Goal: Transaction & Acquisition: Purchase product/service

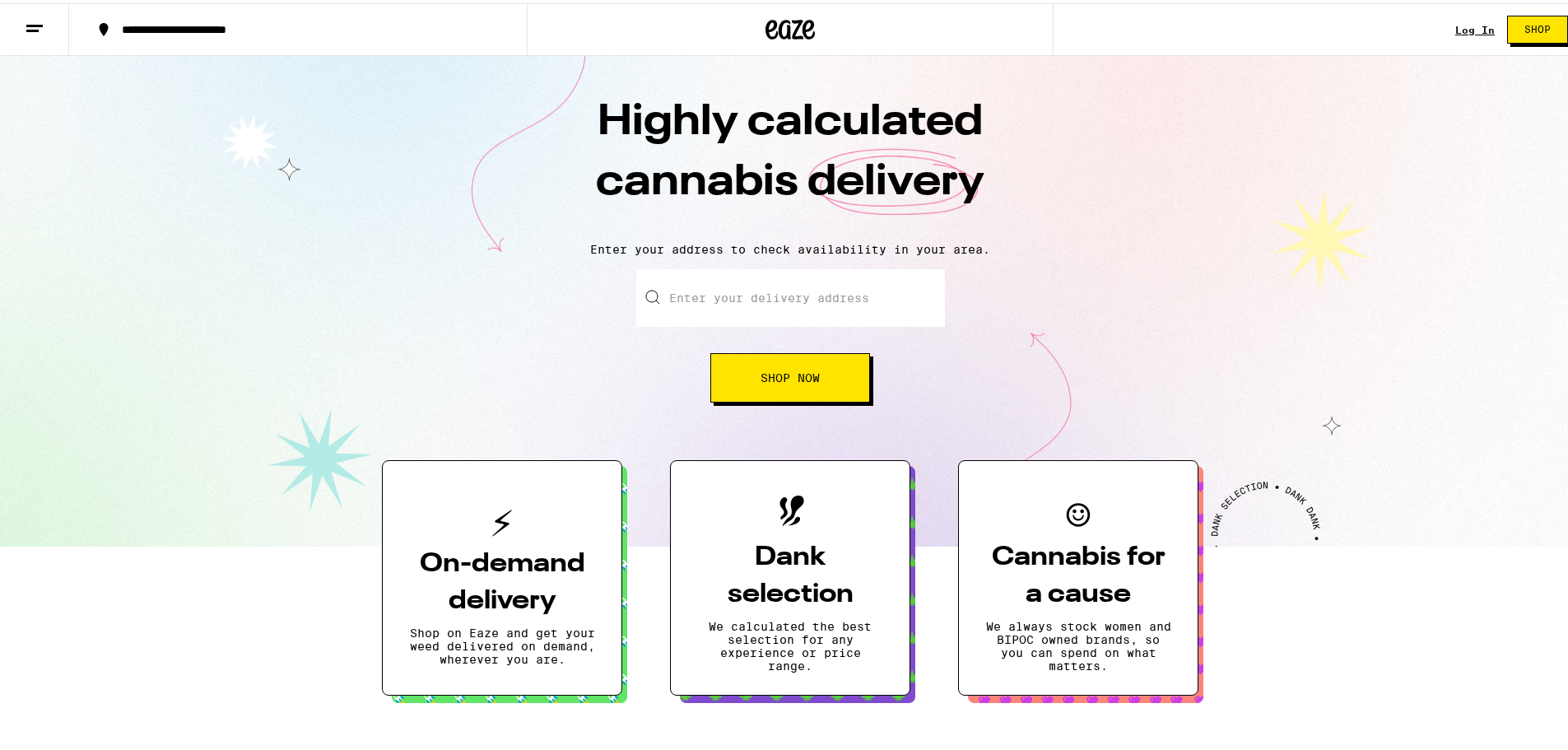
click at [1458, 26] on link "Log In" at bounding box center [1475, 26] width 39 height 11
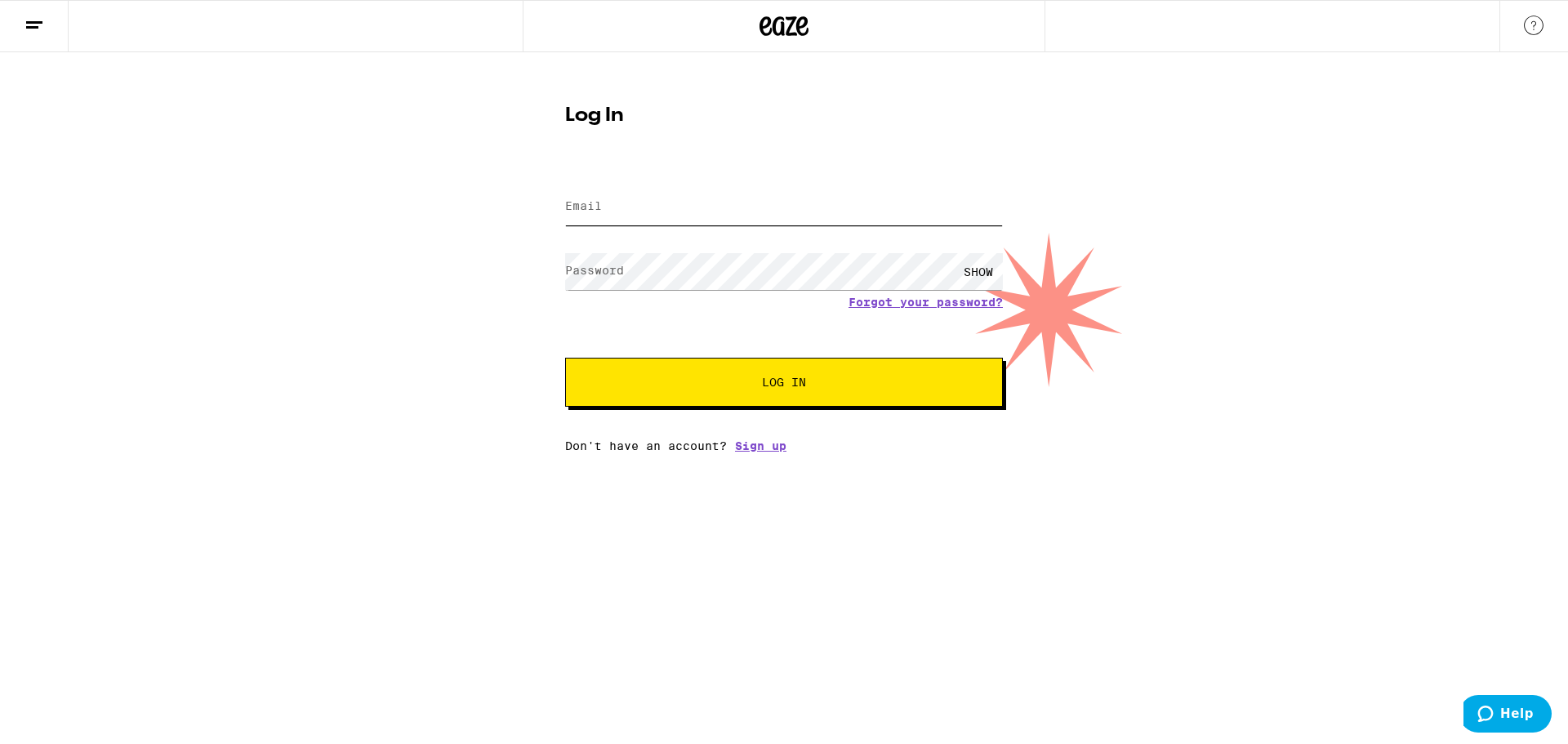
type input "[EMAIL_ADDRESS][DOMAIN_NAME]"
click at [728, 380] on span "Log In" at bounding box center [784, 382] width 305 height 11
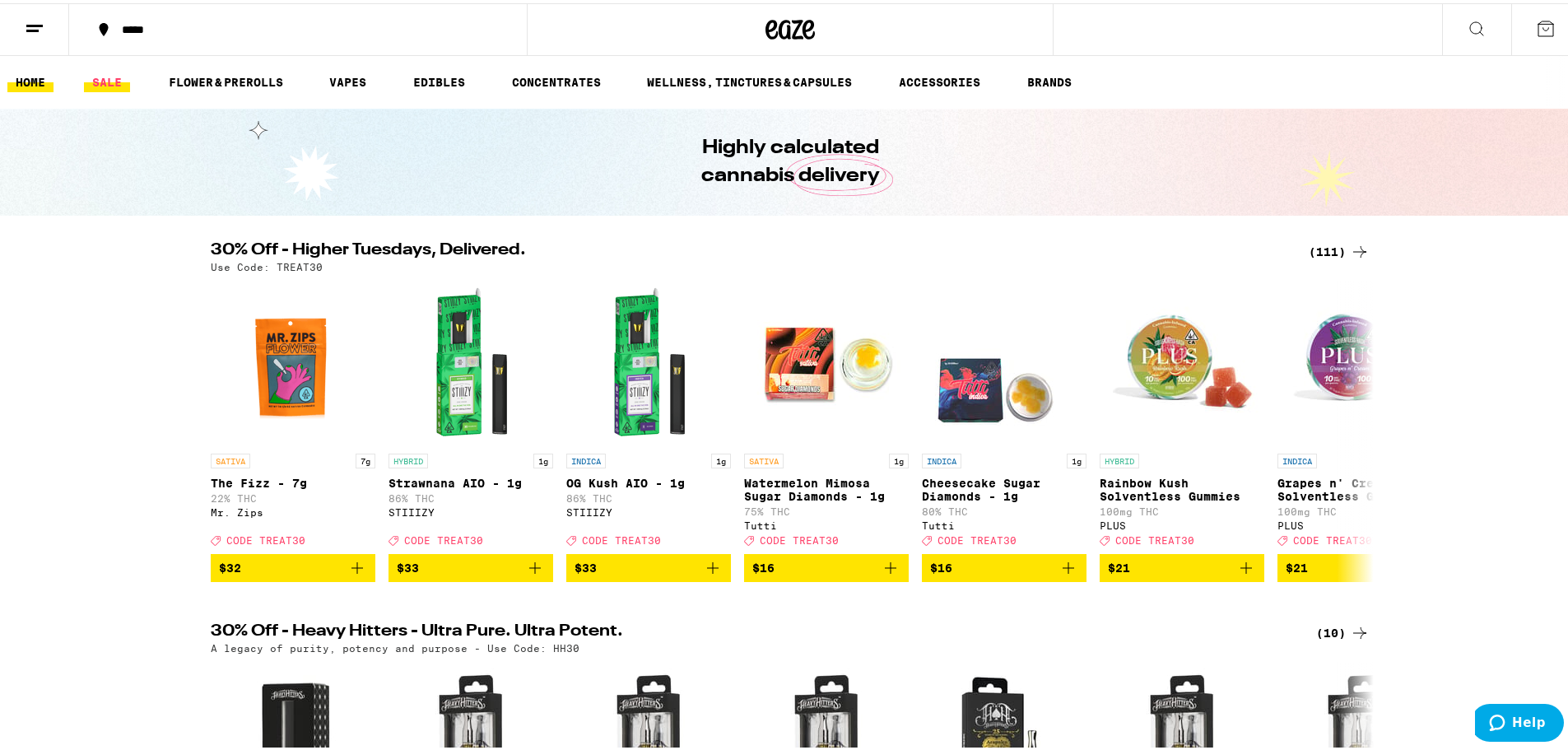
click at [101, 71] on link "SALE" at bounding box center [107, 79] width 46 height 20
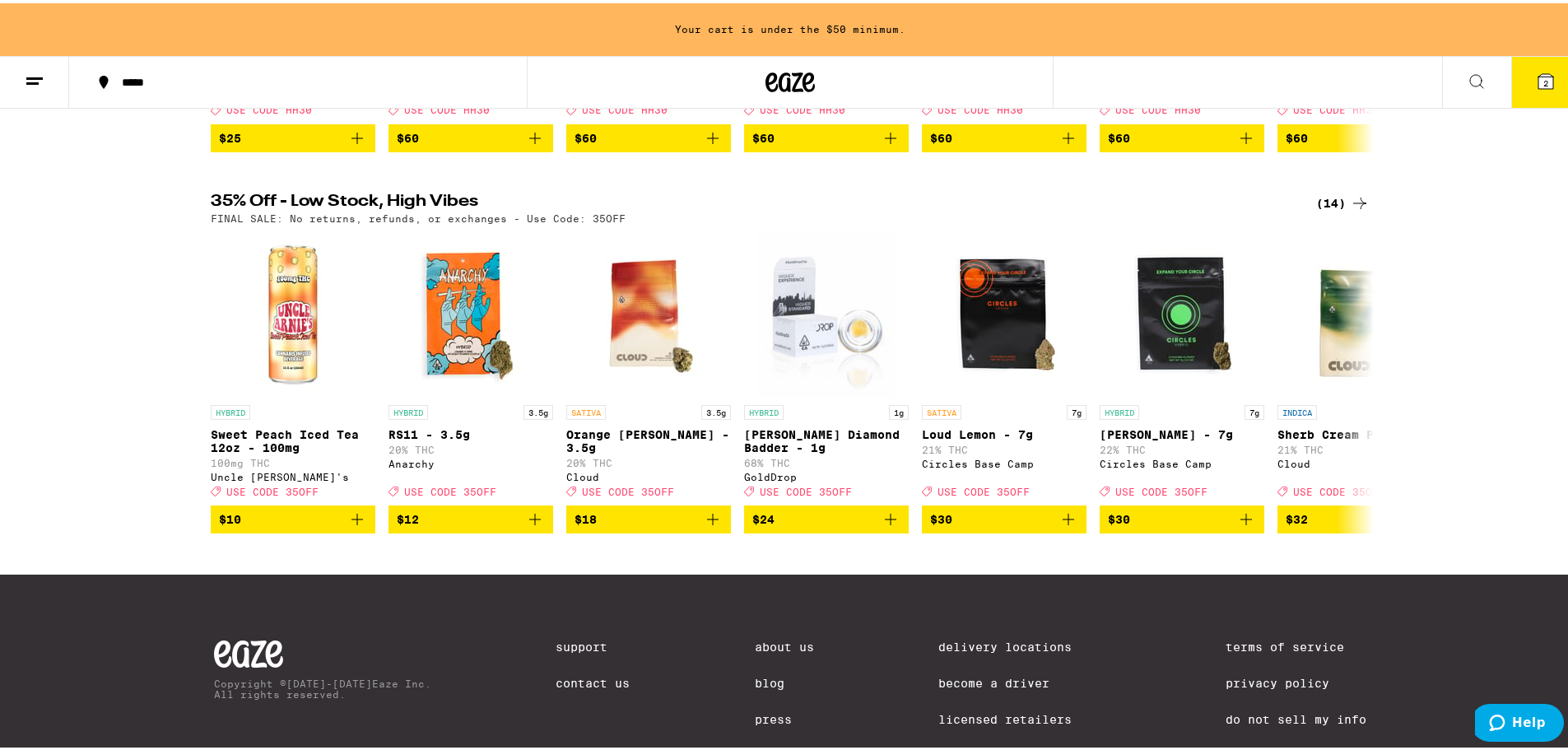
scroll to position [855, 0]
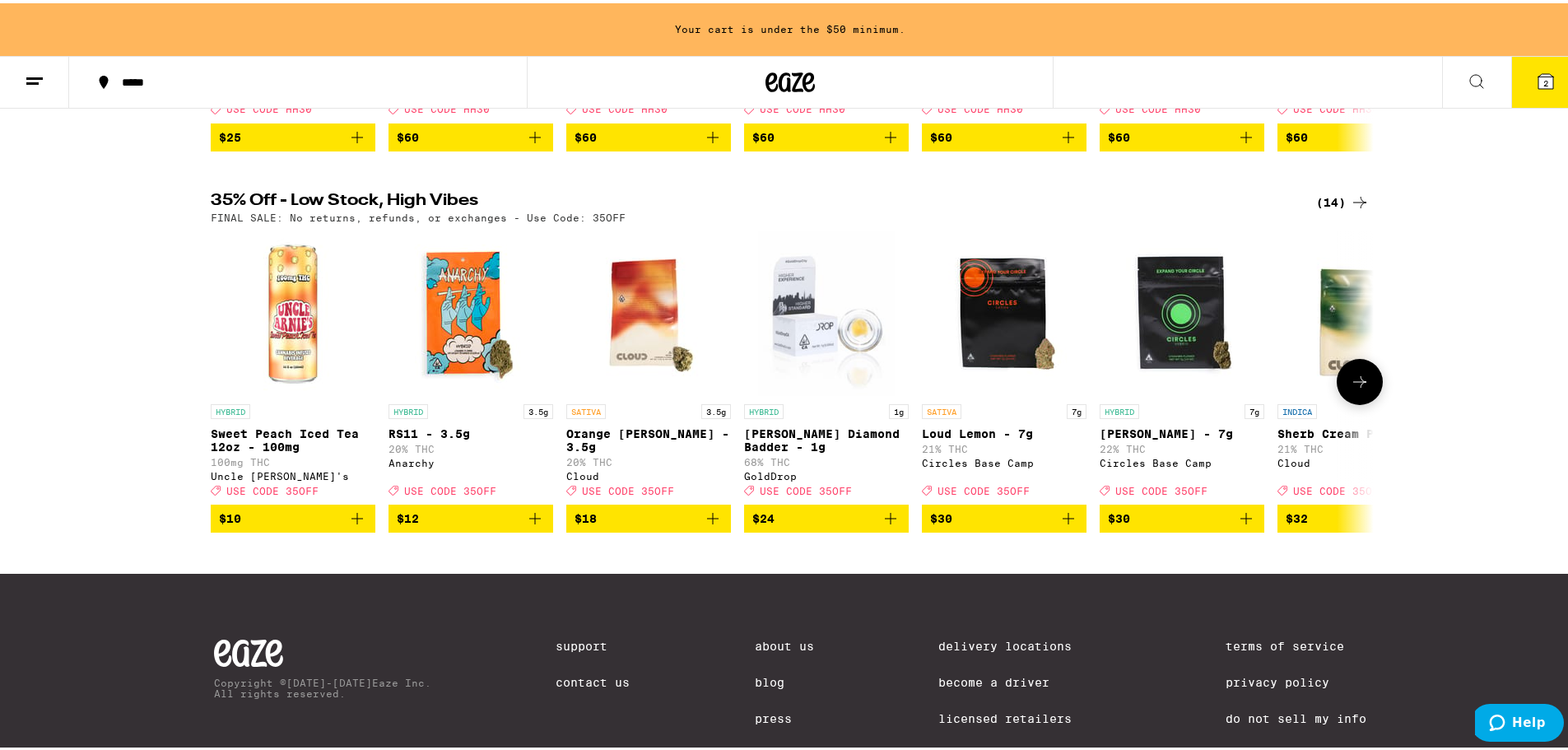
click at [1351, 389] on icon at bounding box center [1360, 379] width 20 height 20
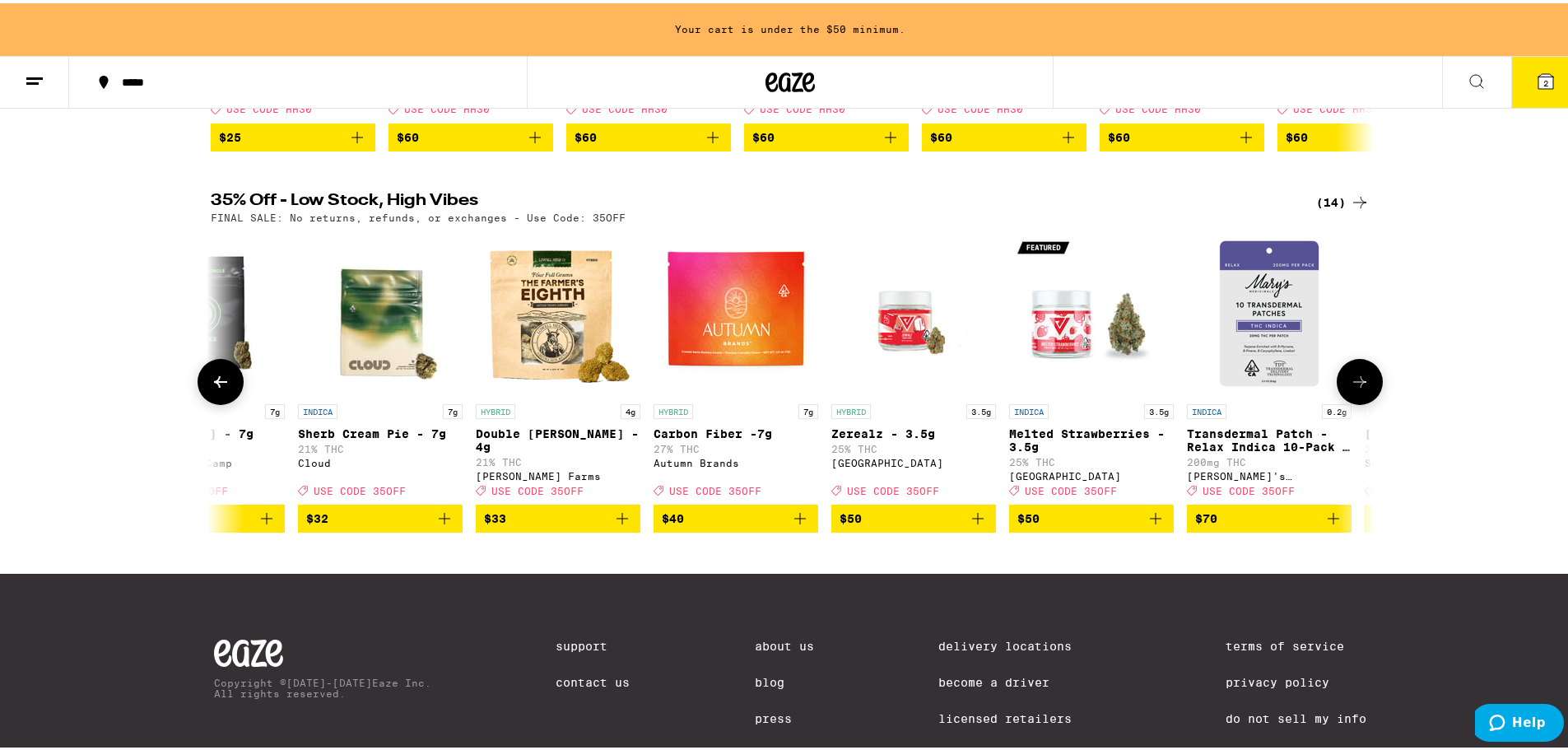
click at [1351, 389] on icon at bounding box center [1360, 379] width 20 height 20
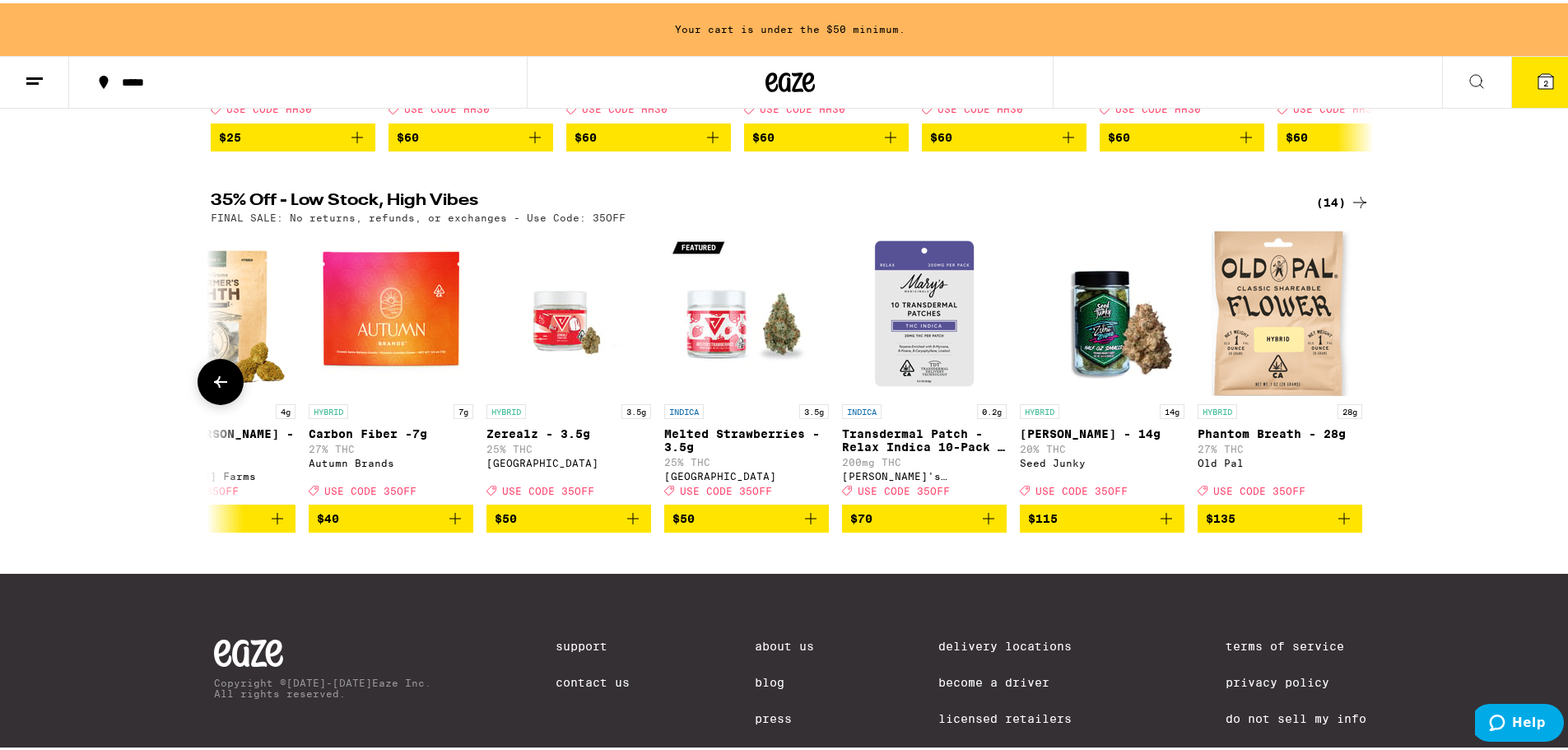
scroll to position [0, 1330]
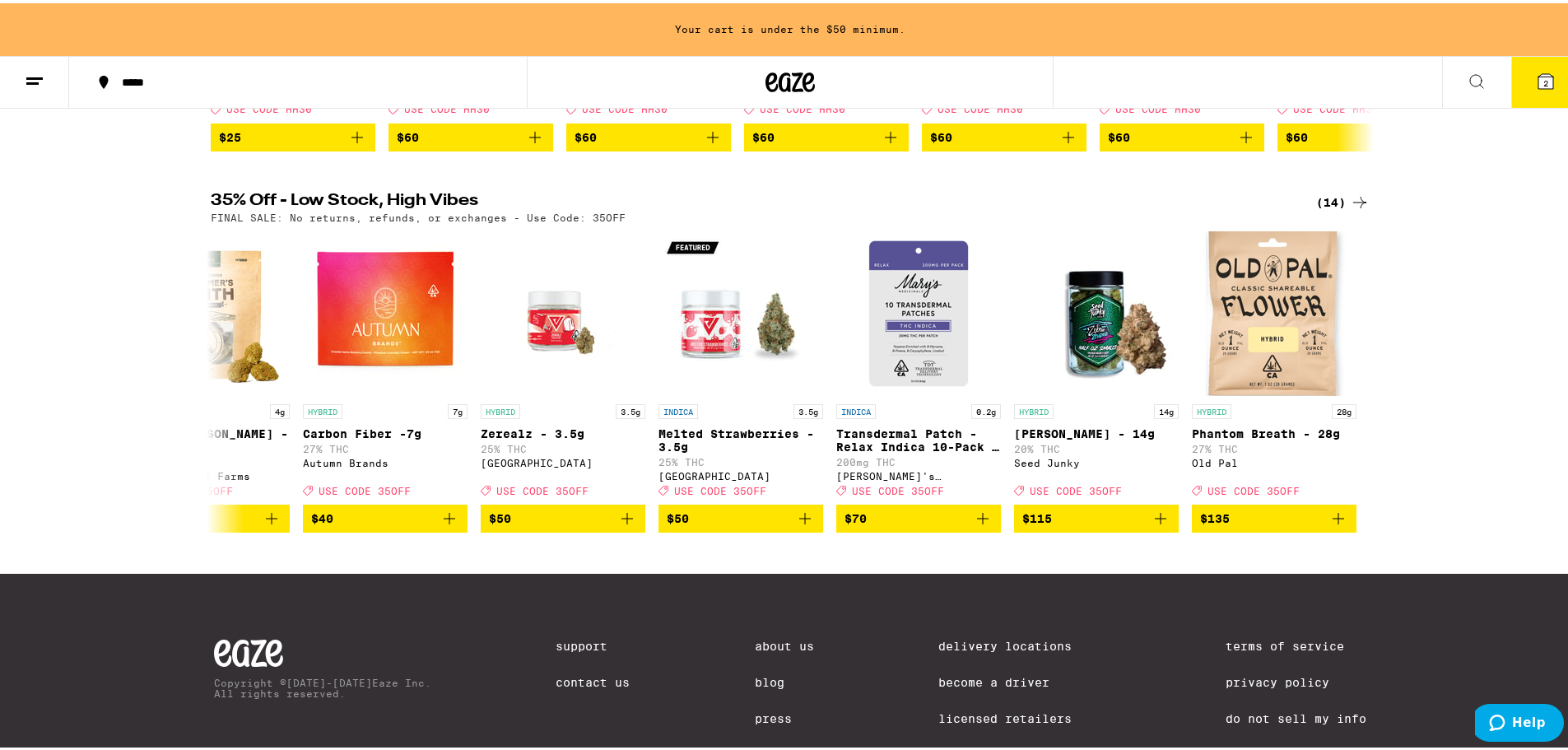
click at [36, 84] on icon at bounding box center [34, 78] width 20 height 20
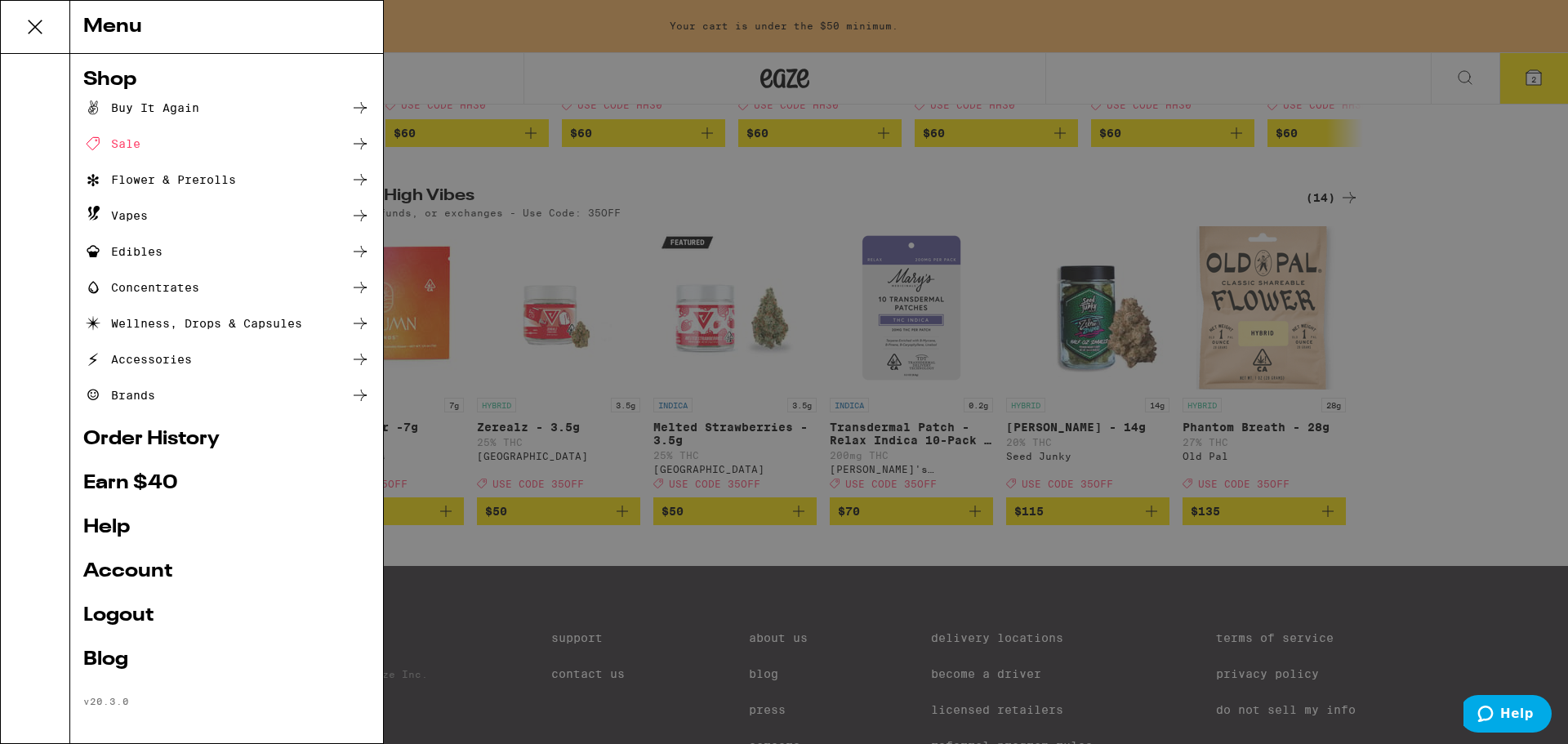
click at [166, 439] on link "Order History" at bounding box center [227, 439] width 287 height 20
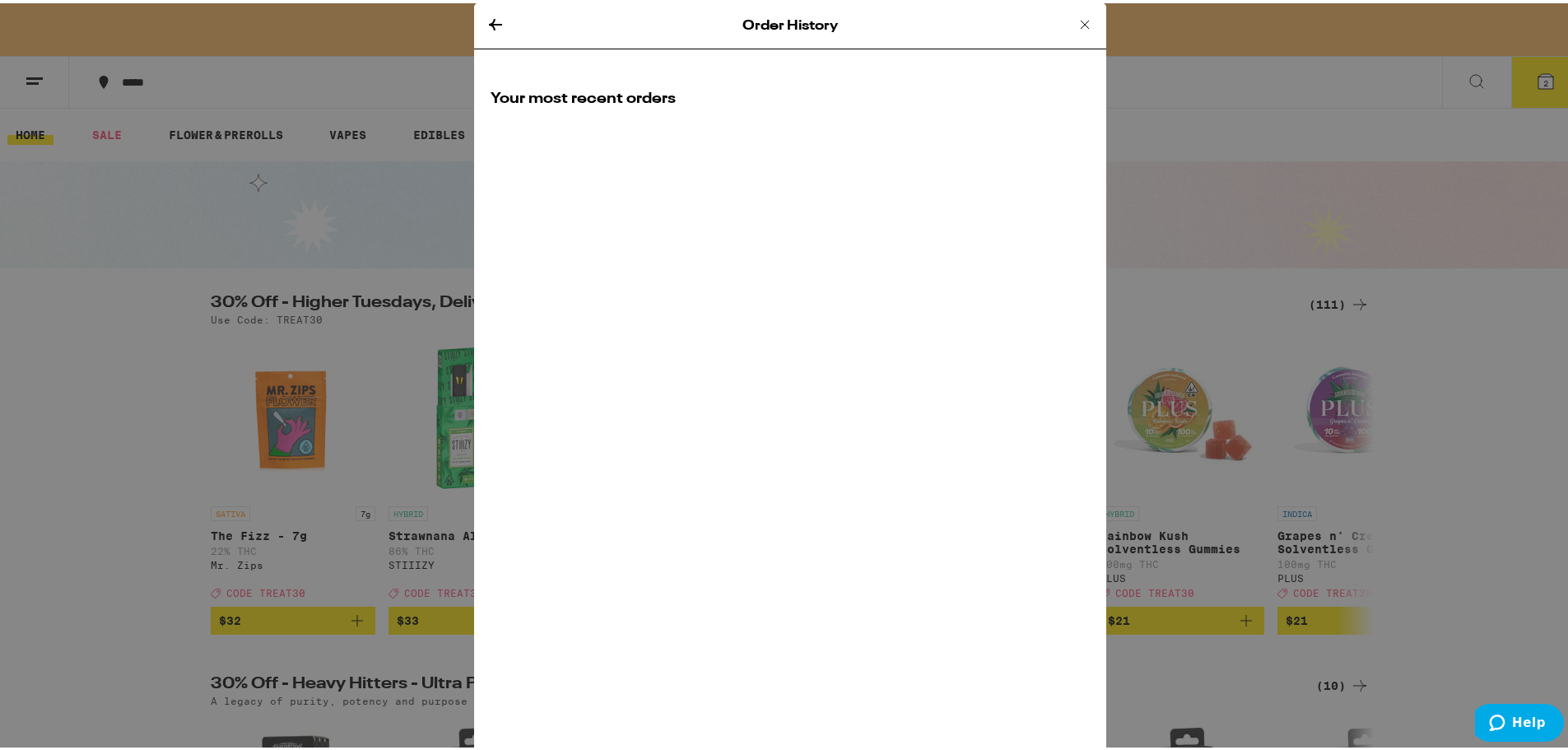
click at [1075, 32] on button at bounding box center [1085, 22] width 20 height 22
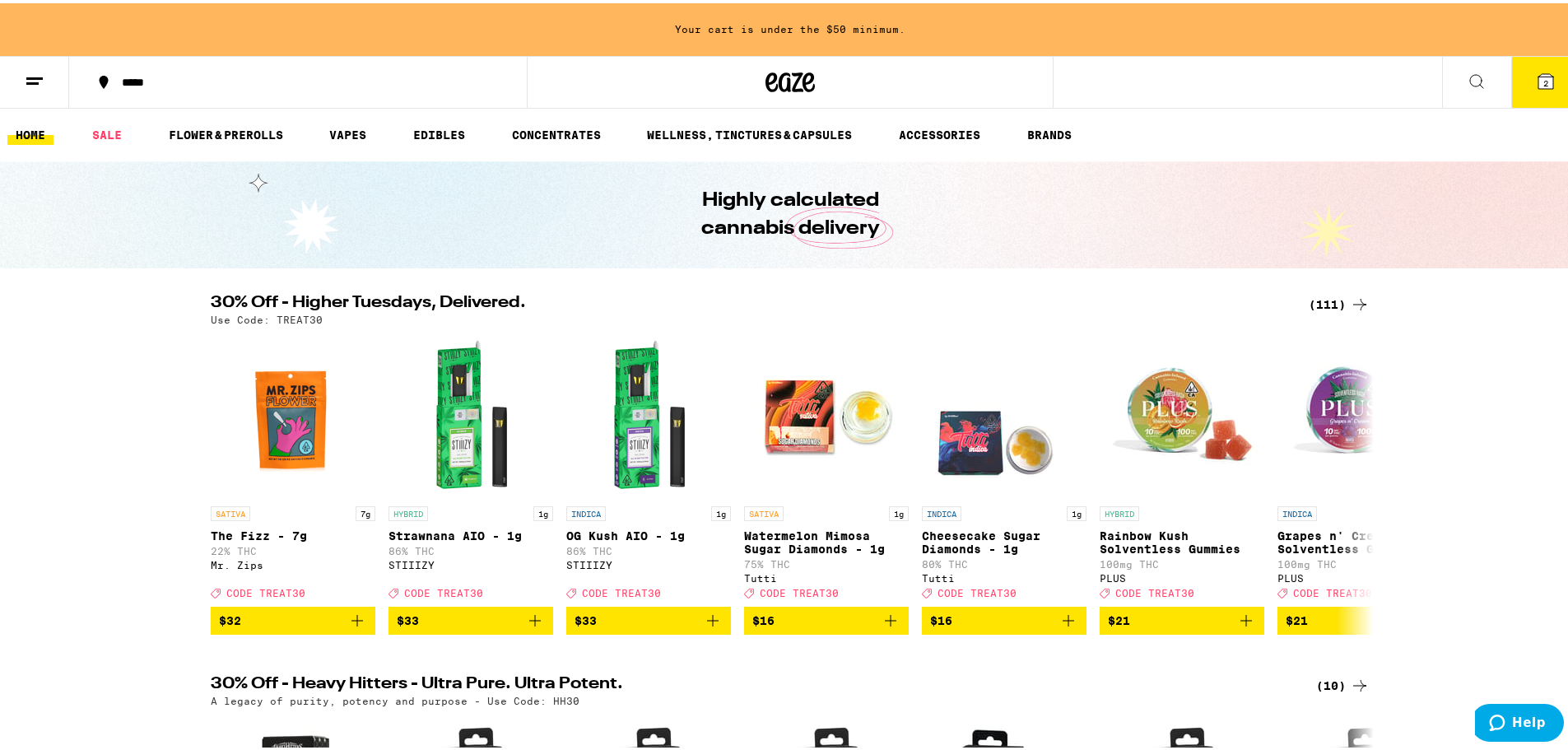
click at [1543, 80] on span "2" at bounding box center [1546, 79] width 5 height 10
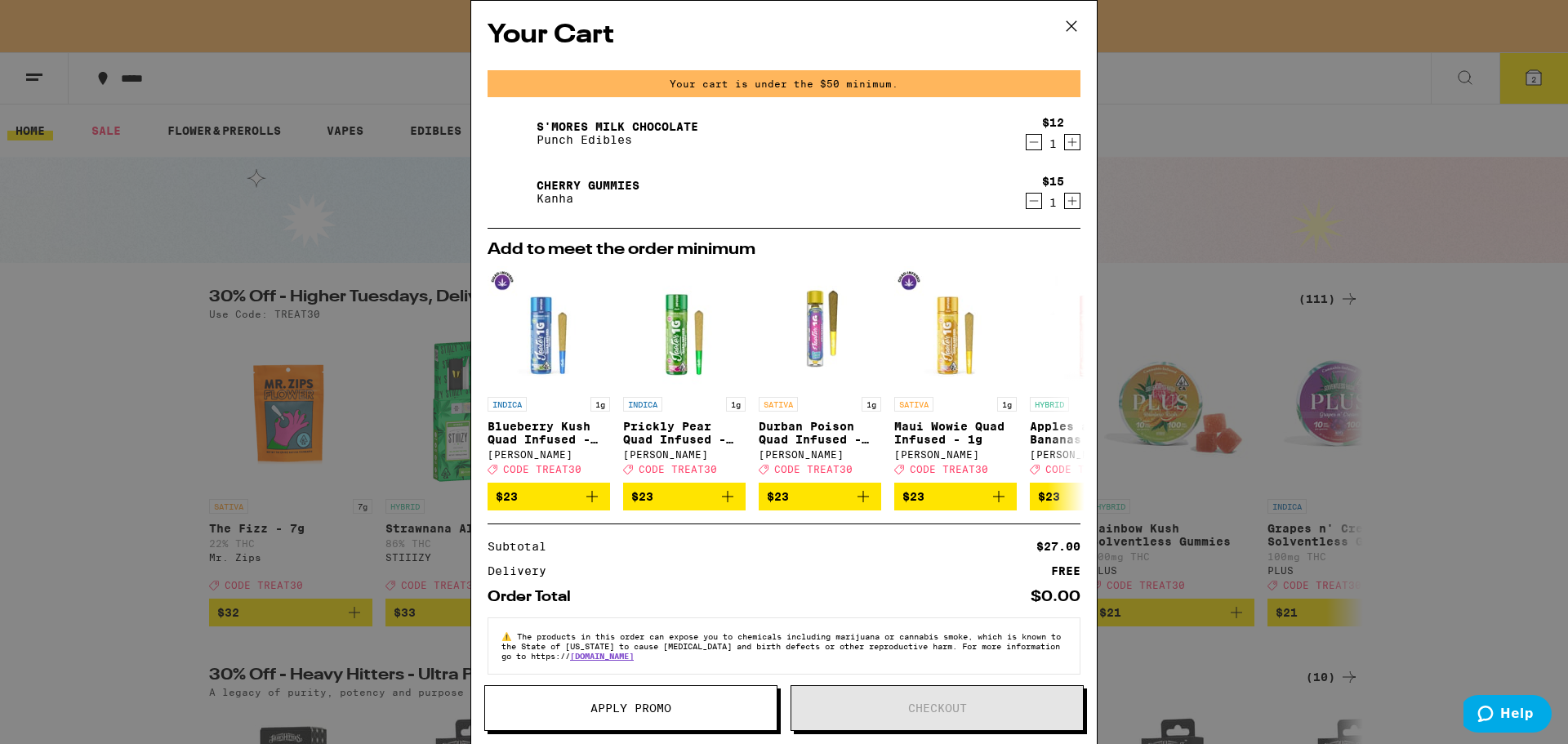
click at [1026, 206] on icon "Decrement" at bounding box center [1033, 201] width 15 height 20
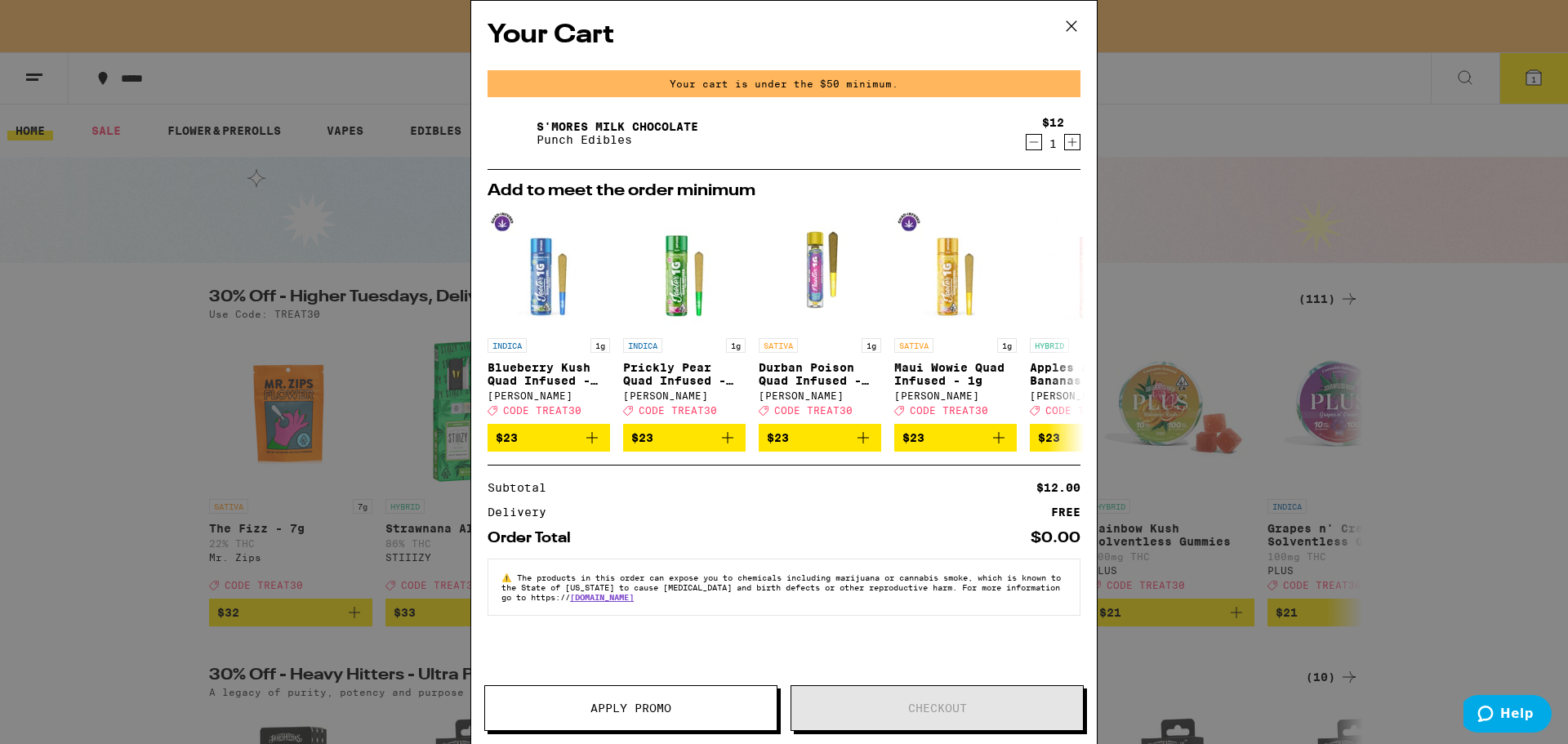
click at [1028, 140] on icon "Decrement" at bounding box center [1033, 142] width 15 height 20
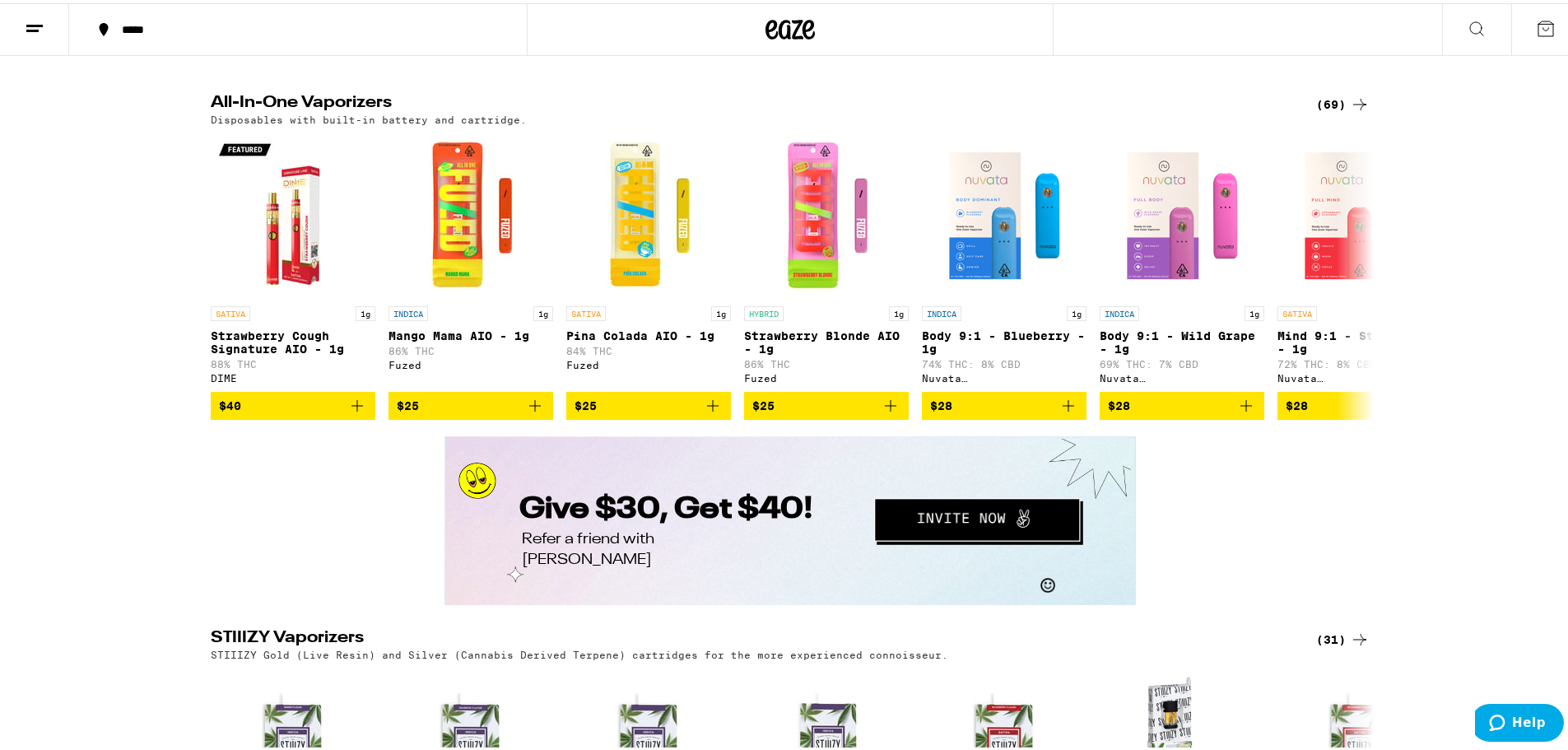
scroll to position [2786, 0]
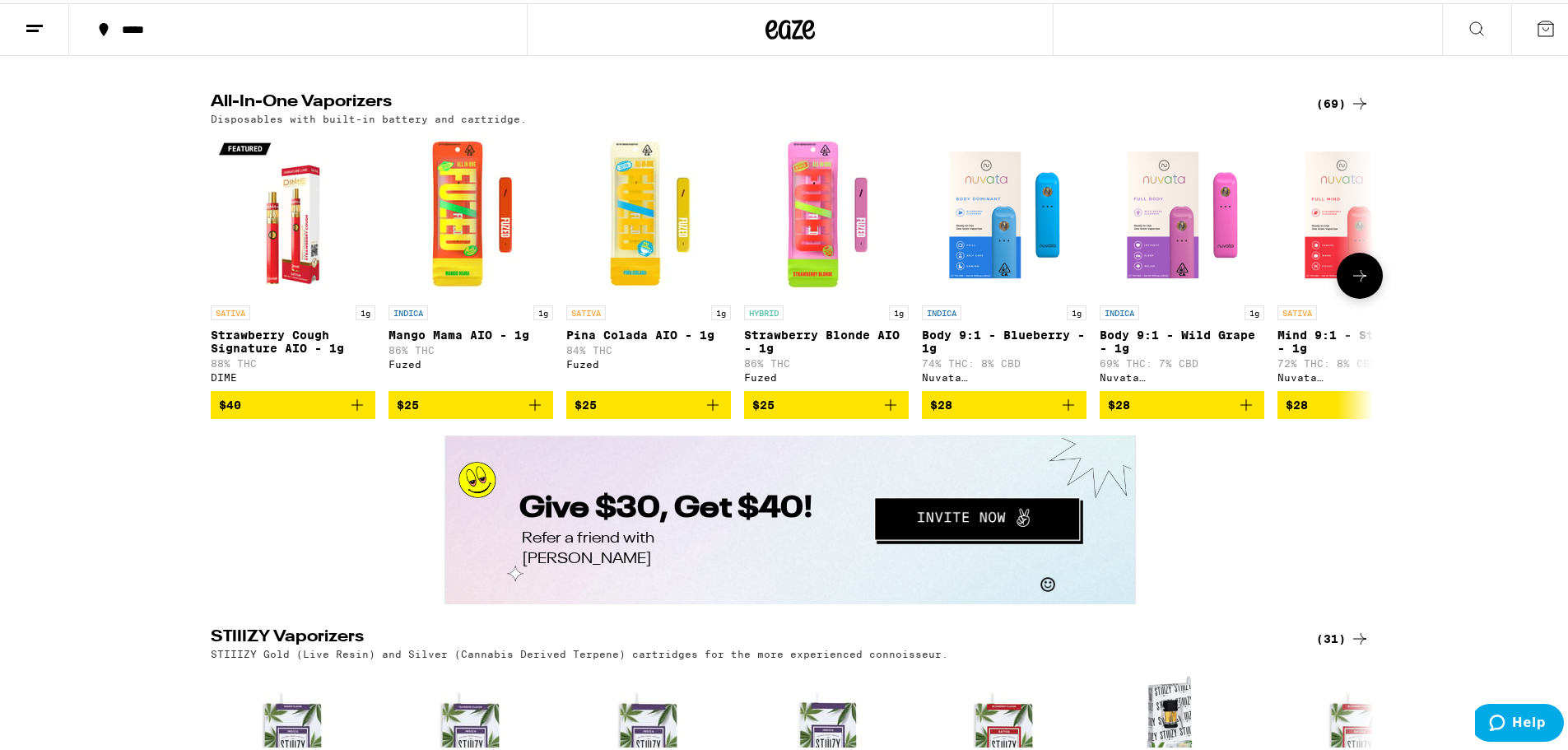
click at [1361, 282] on icon at bounding box center [1360, 272] width 20 height 20
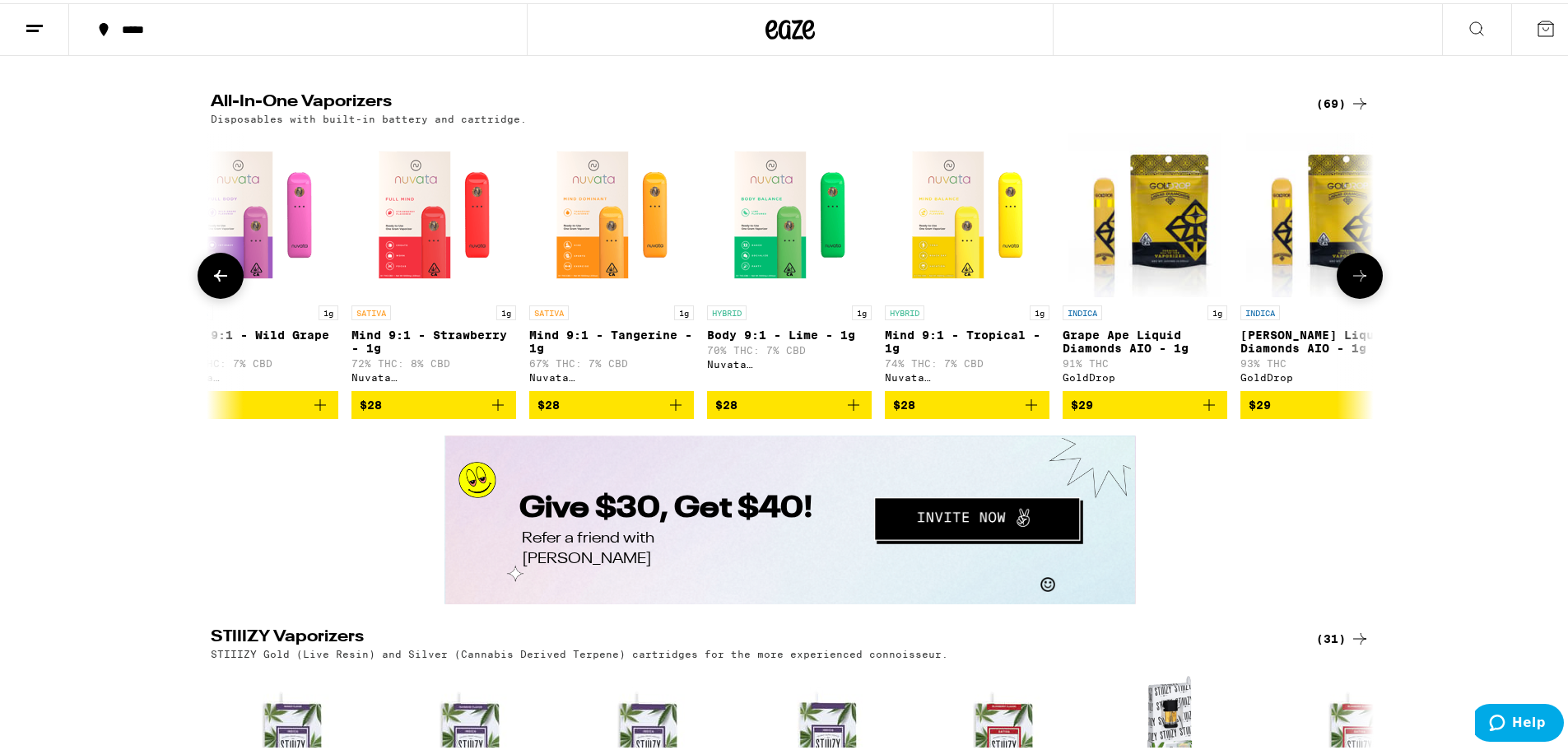
scroll to position [0, 980]
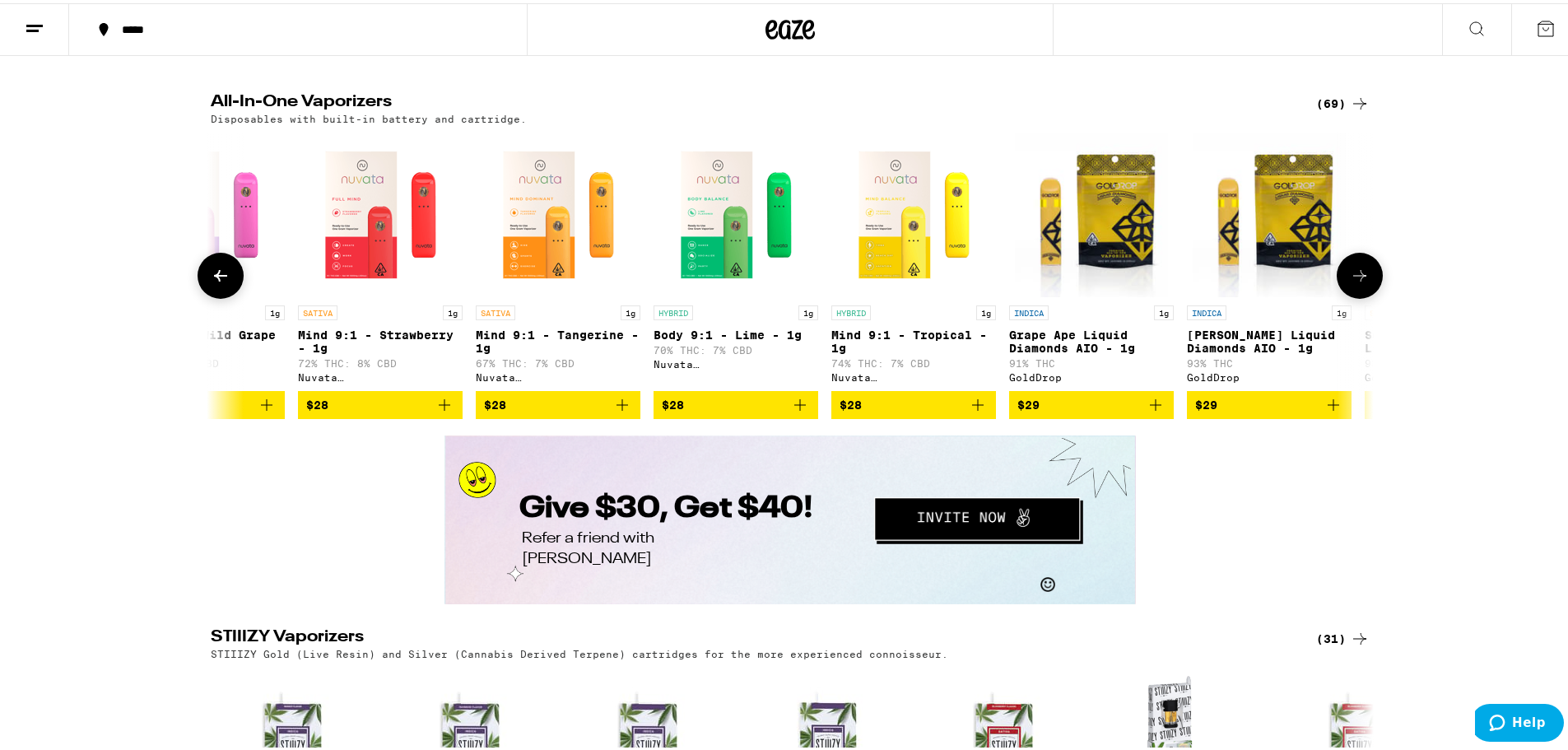
click at [1361, 282] on icon at bounding box center [1360, 272] width 20 height 20
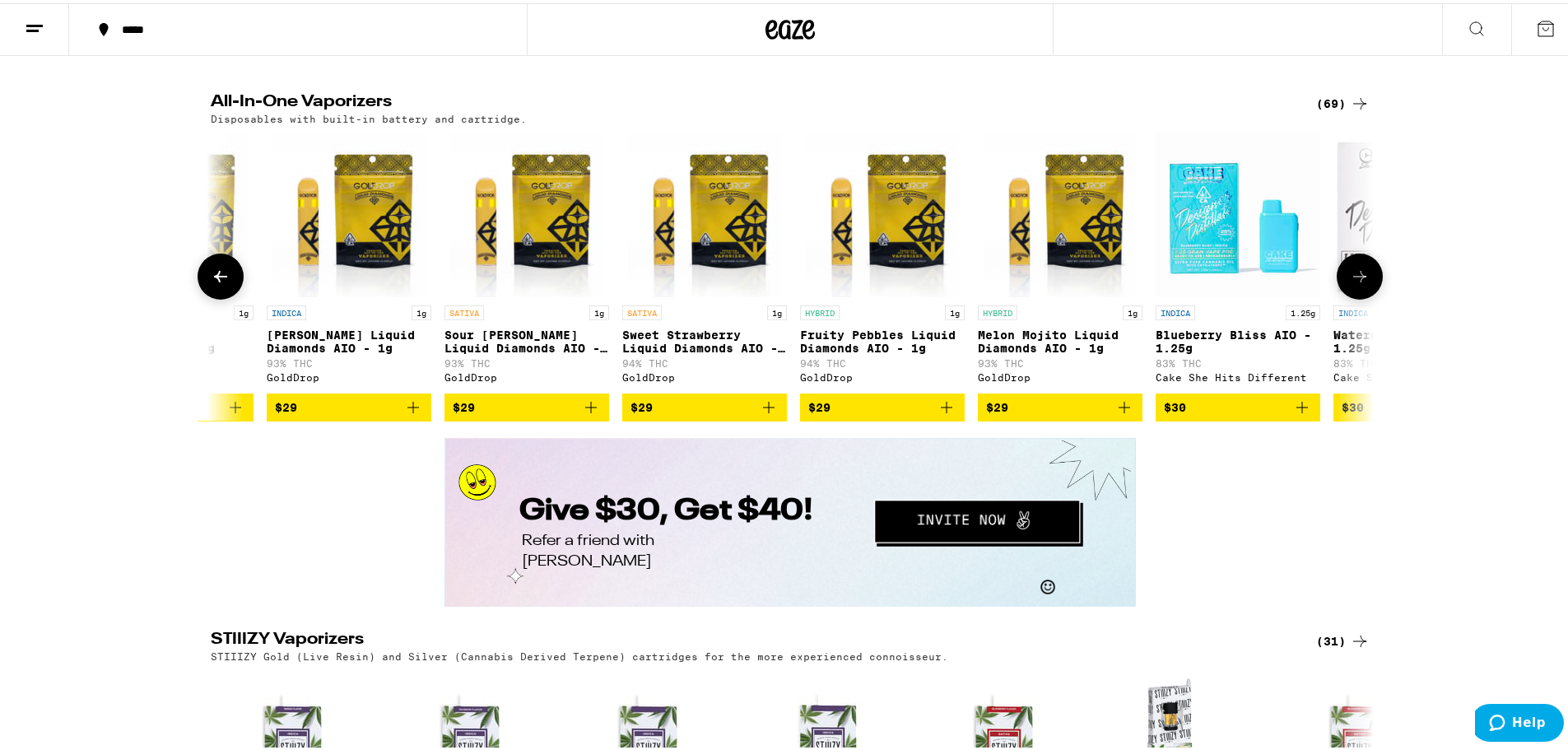
scroll to position [0, 1959]
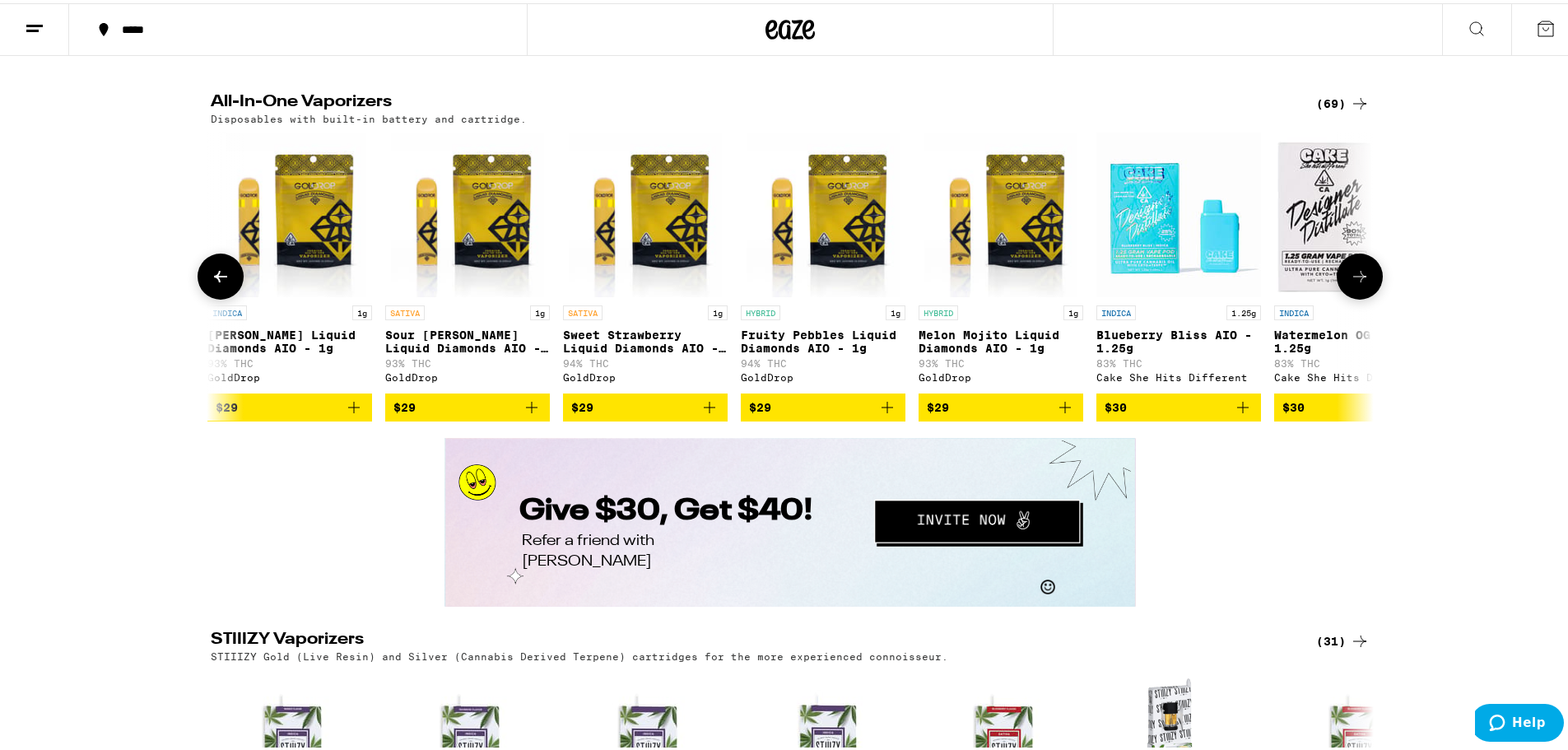
click at [1361, 283] on icon at bounding box center [1360, 273] width 20 height 20
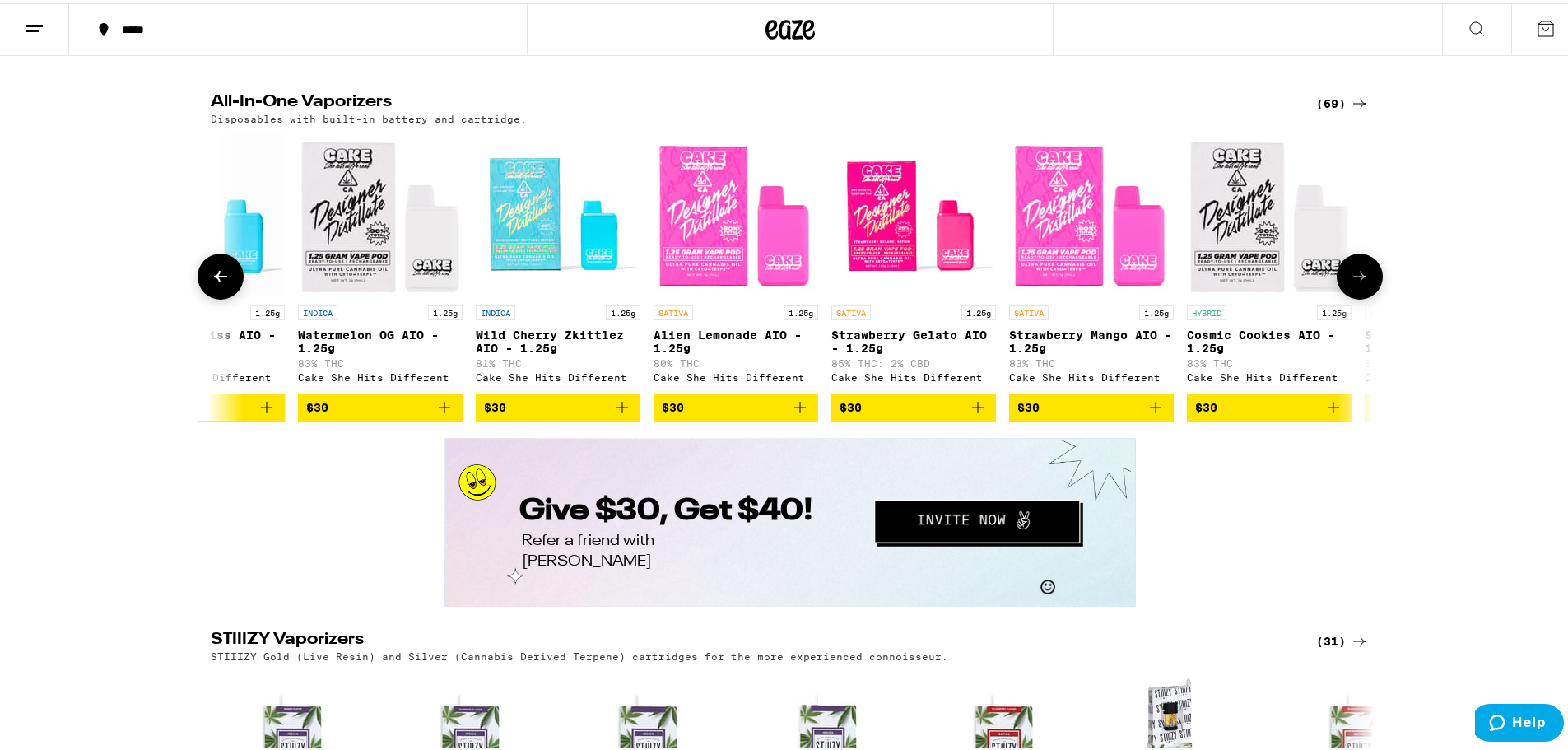
scroll to position [0, 2940]
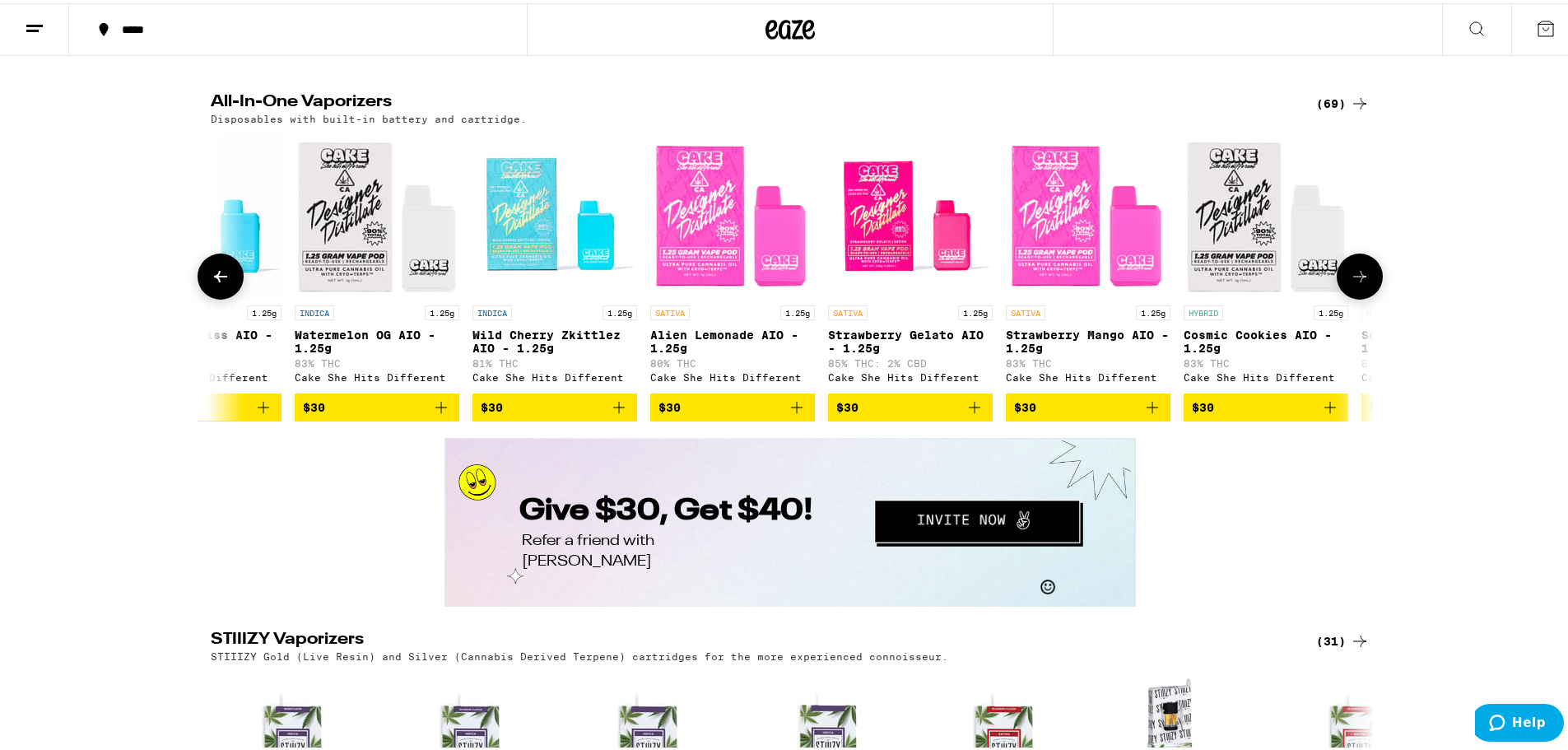
click at [1361, 283] on icon at bounding box center [1360, 273] width 20 height 20
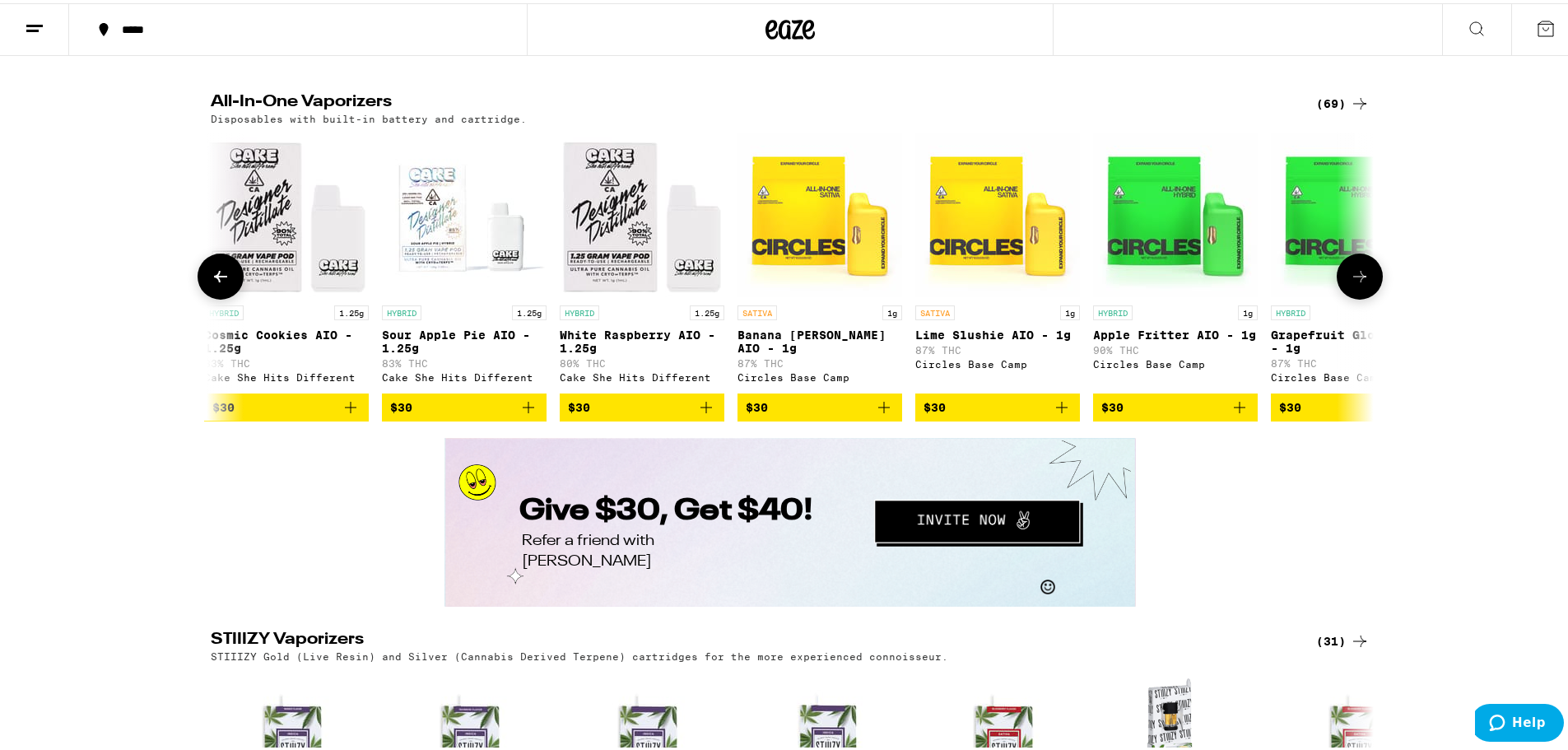
click at [1361, 283] on icon at bounding box center [1360, 273] width 20 height 20
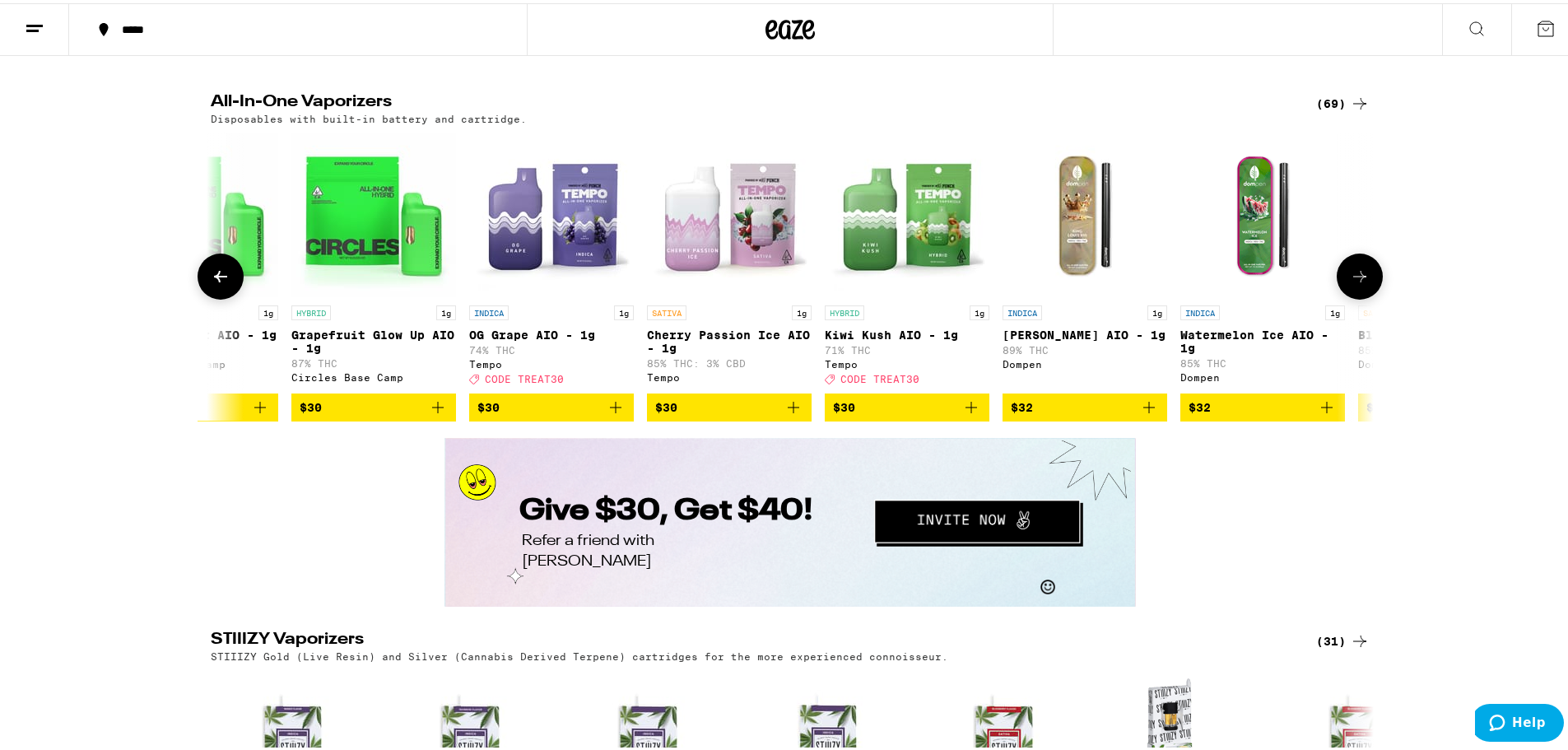
click at [1361, 283] on icon at bounding box center [1360, 273] width 20 height 20
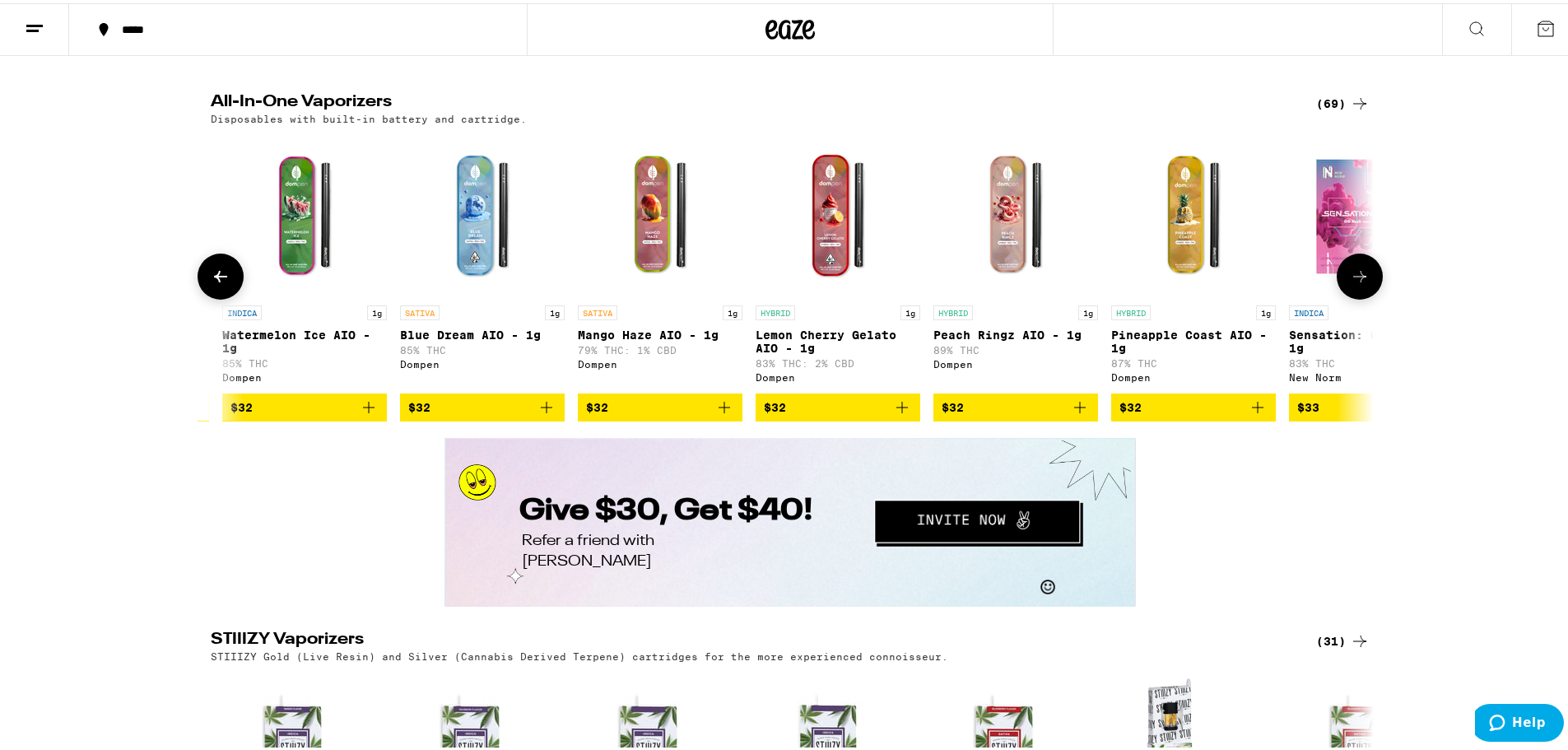
scroll to position [0, 5878]
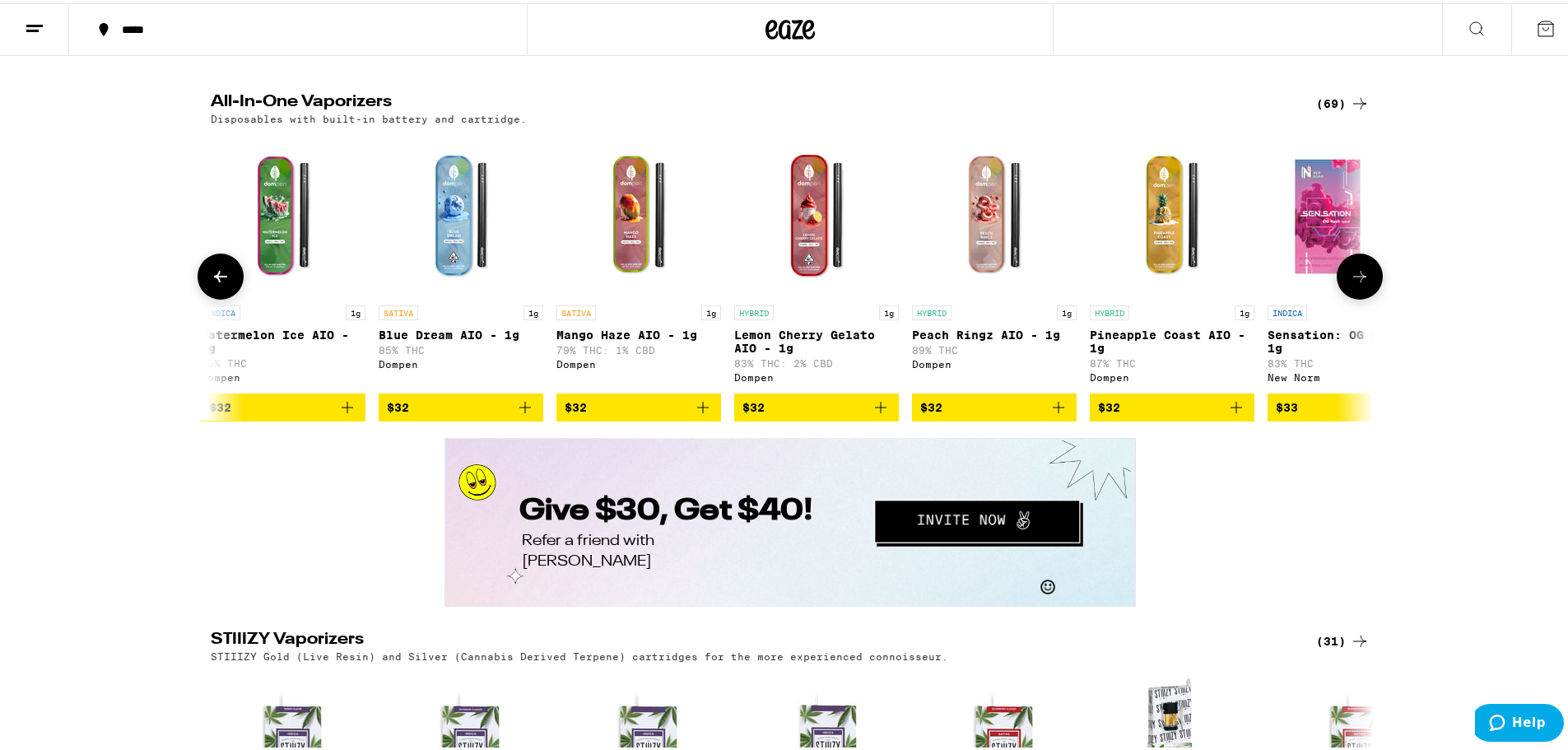
click at [1361, 283] on icon at bounding box center [1360, 273] width 20 height 20
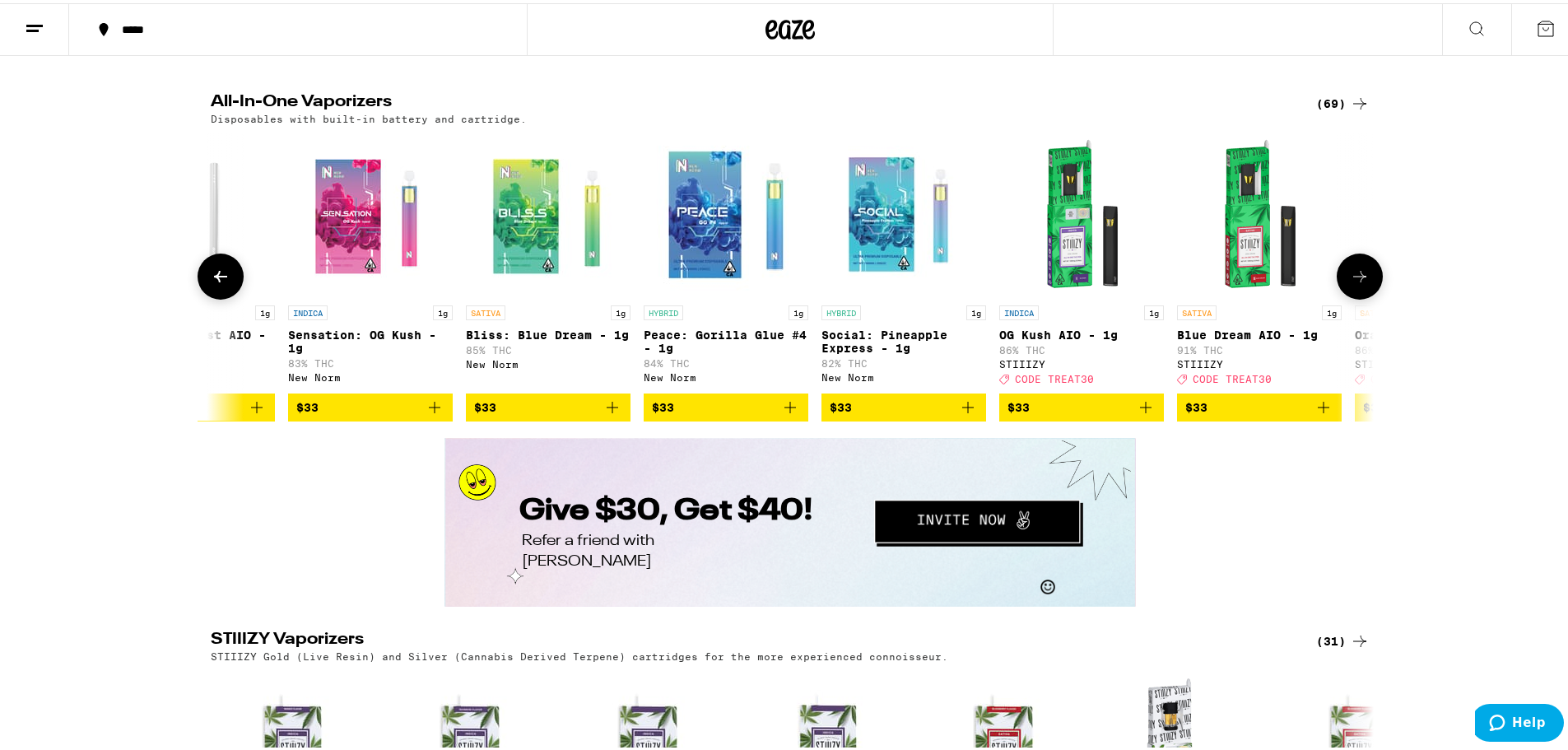
click at [1361, 283] on icon at bounding box center [1360, 273] width 20 height 20
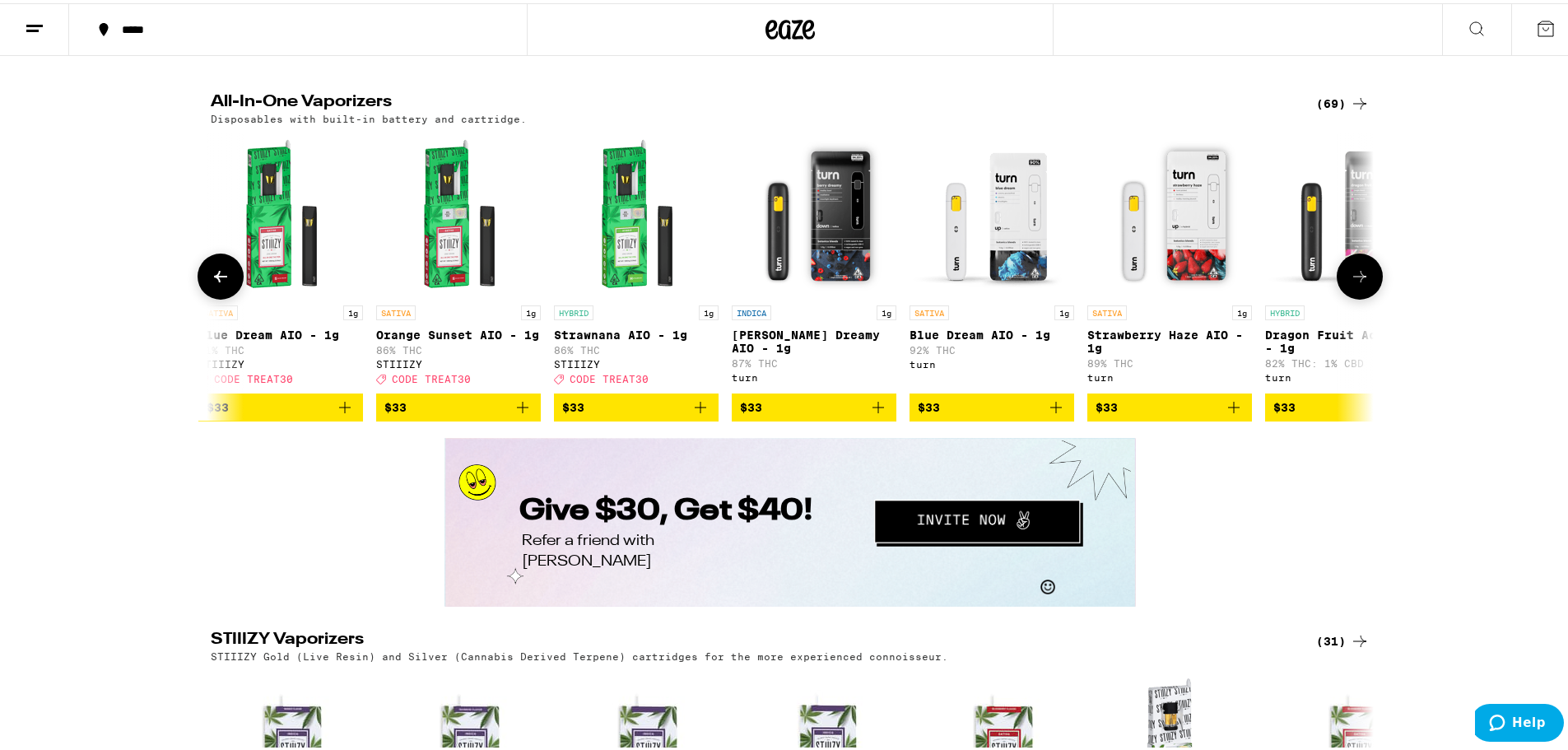
scroll to position [0, 7838]
click at [1361, 283] on icon at bounding box center [1360, 273] width 20 height 20
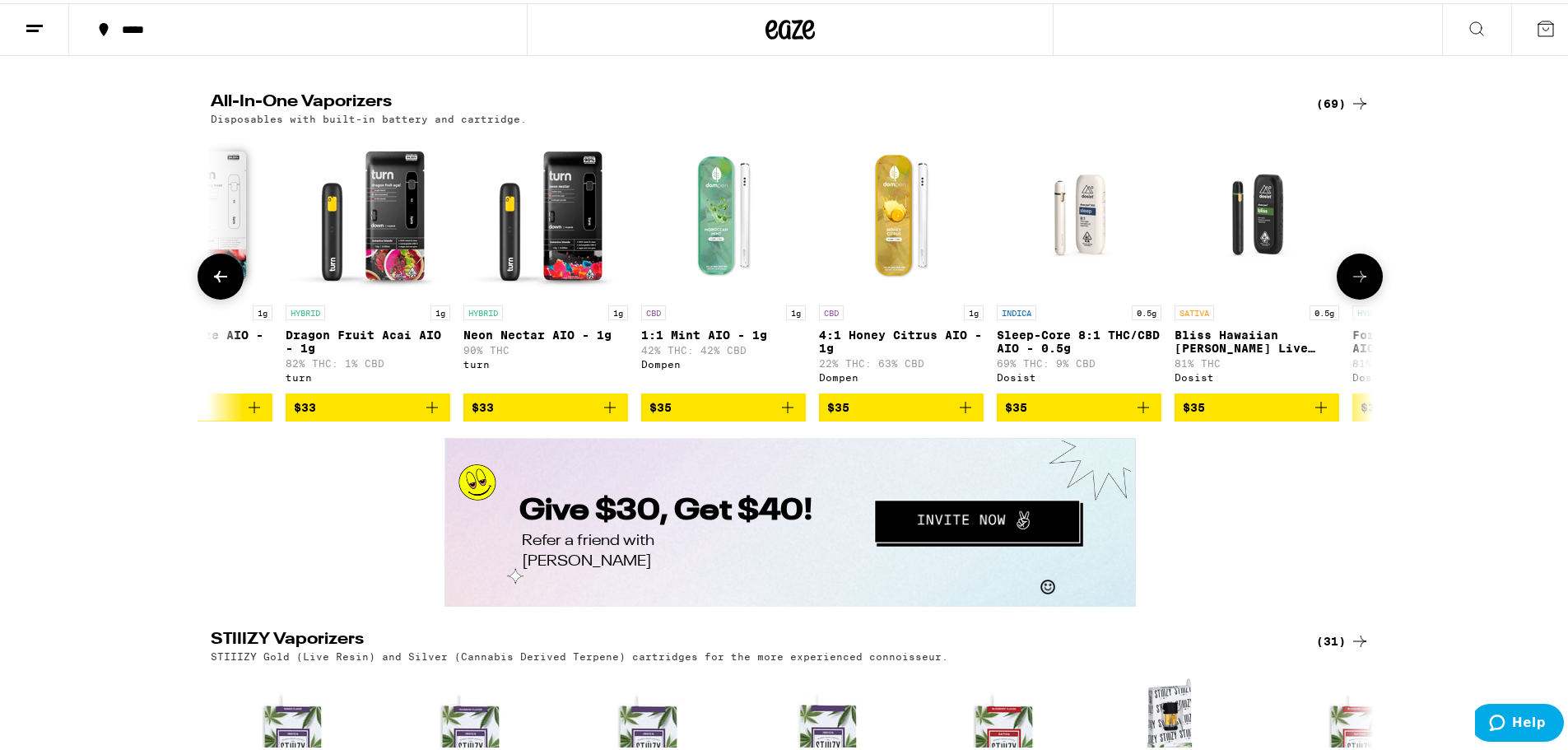
scroll to position [0, 8818]
click at [1361, 283] on icon at bounding box center [1360, 273] width 20 height 20
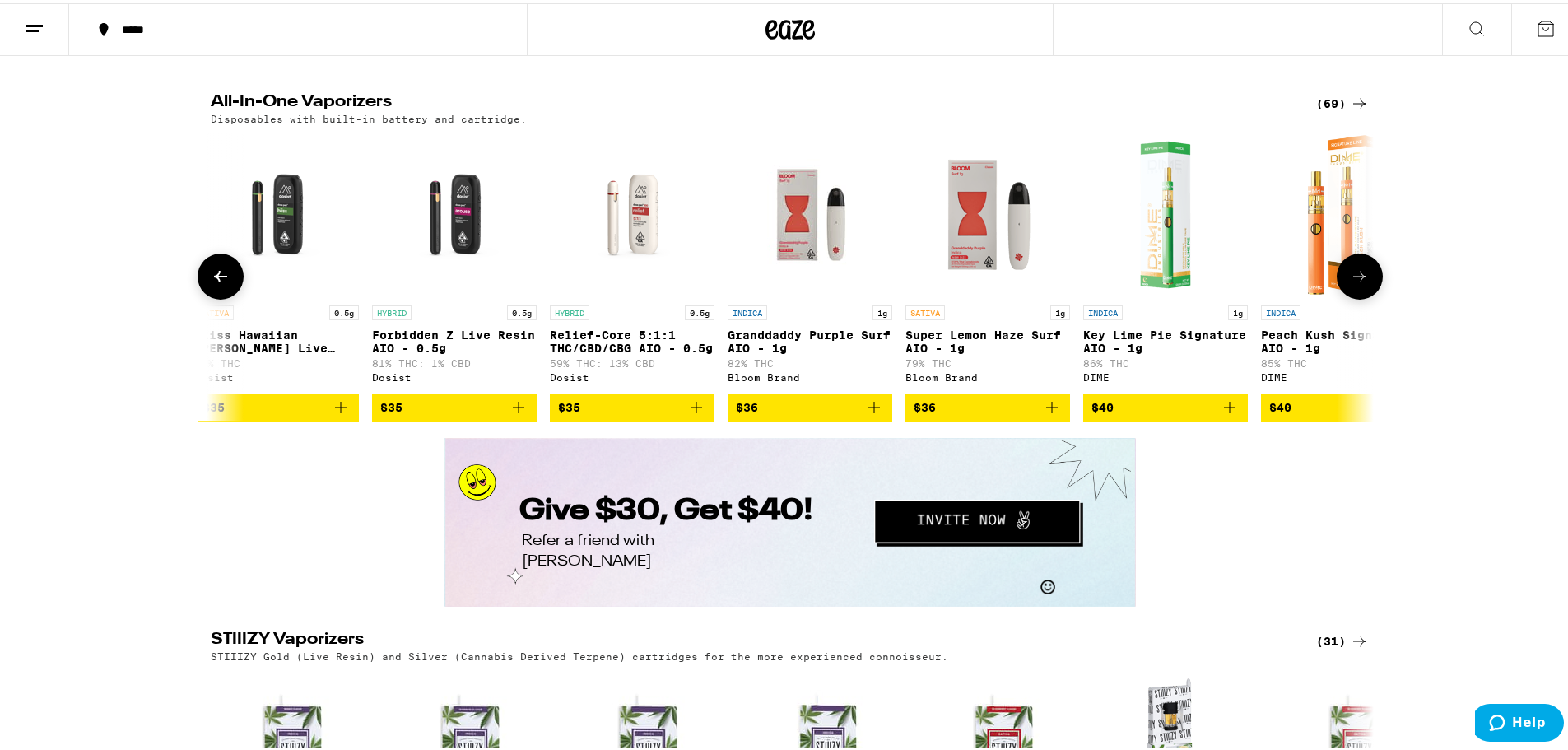
click at [1361, 283] on icon at bounding box center [1360, 273] width 20 height 20
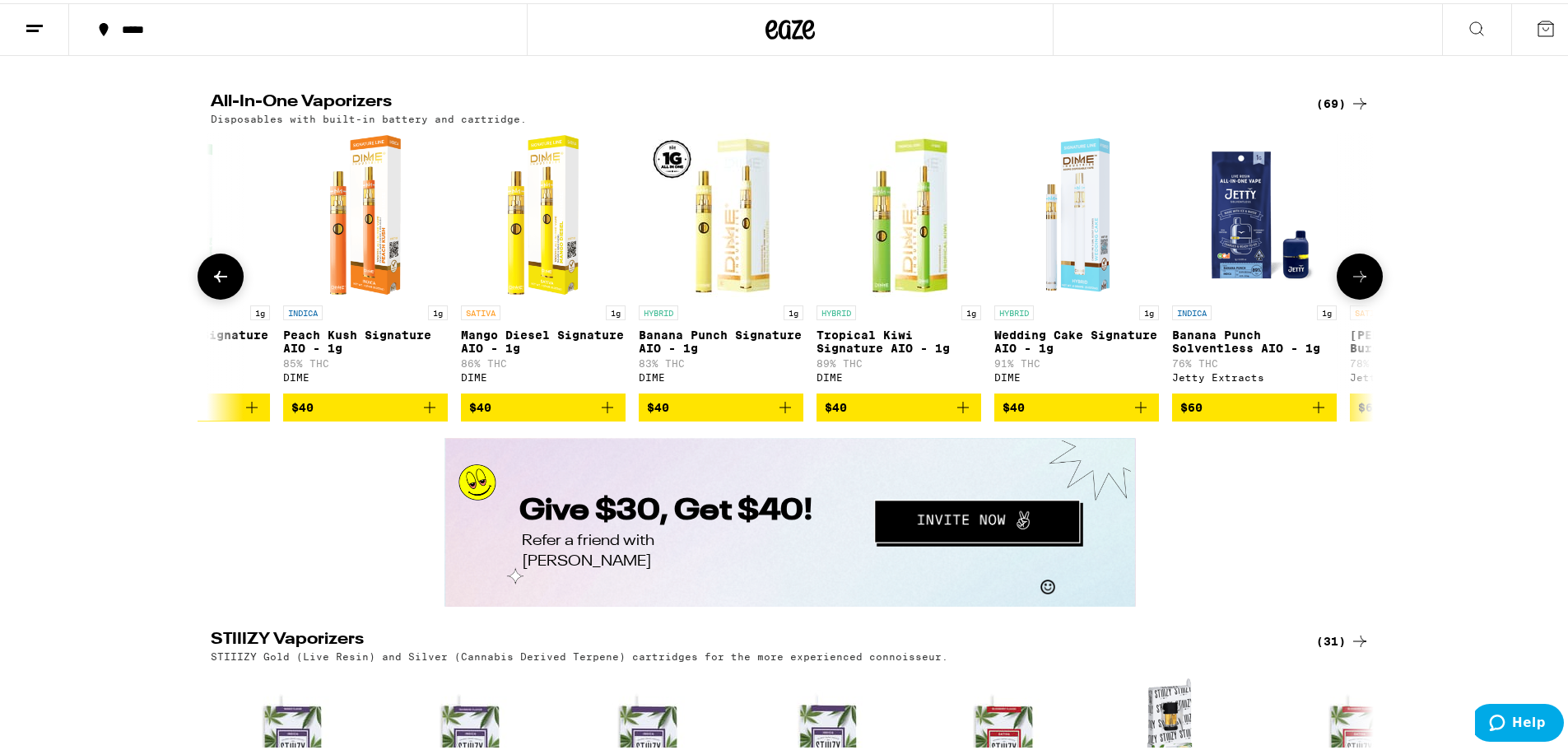
scroll to position [0, 10777]
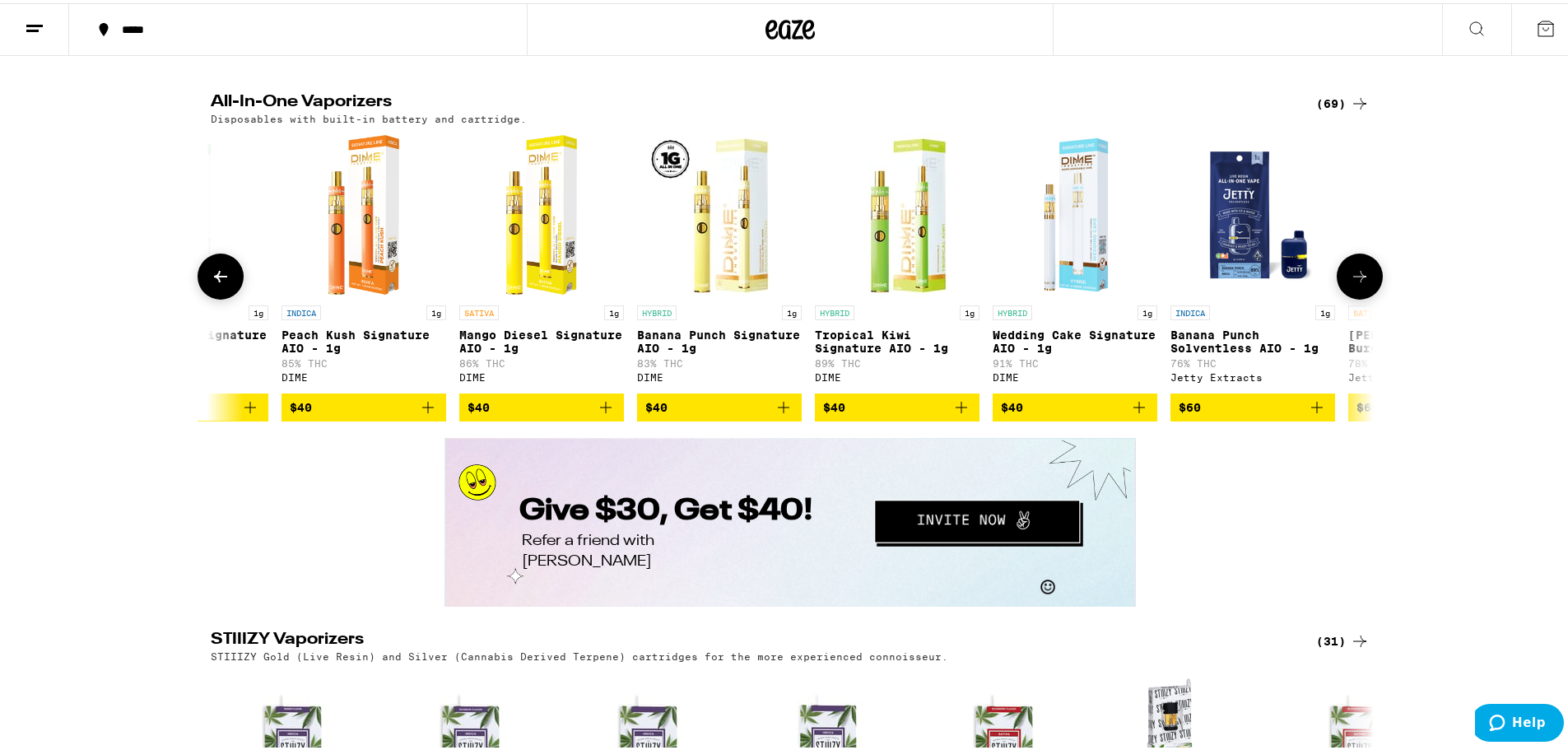
click at [1361, 283] on icon at bounding box center [1360, 273] width 20 height 20
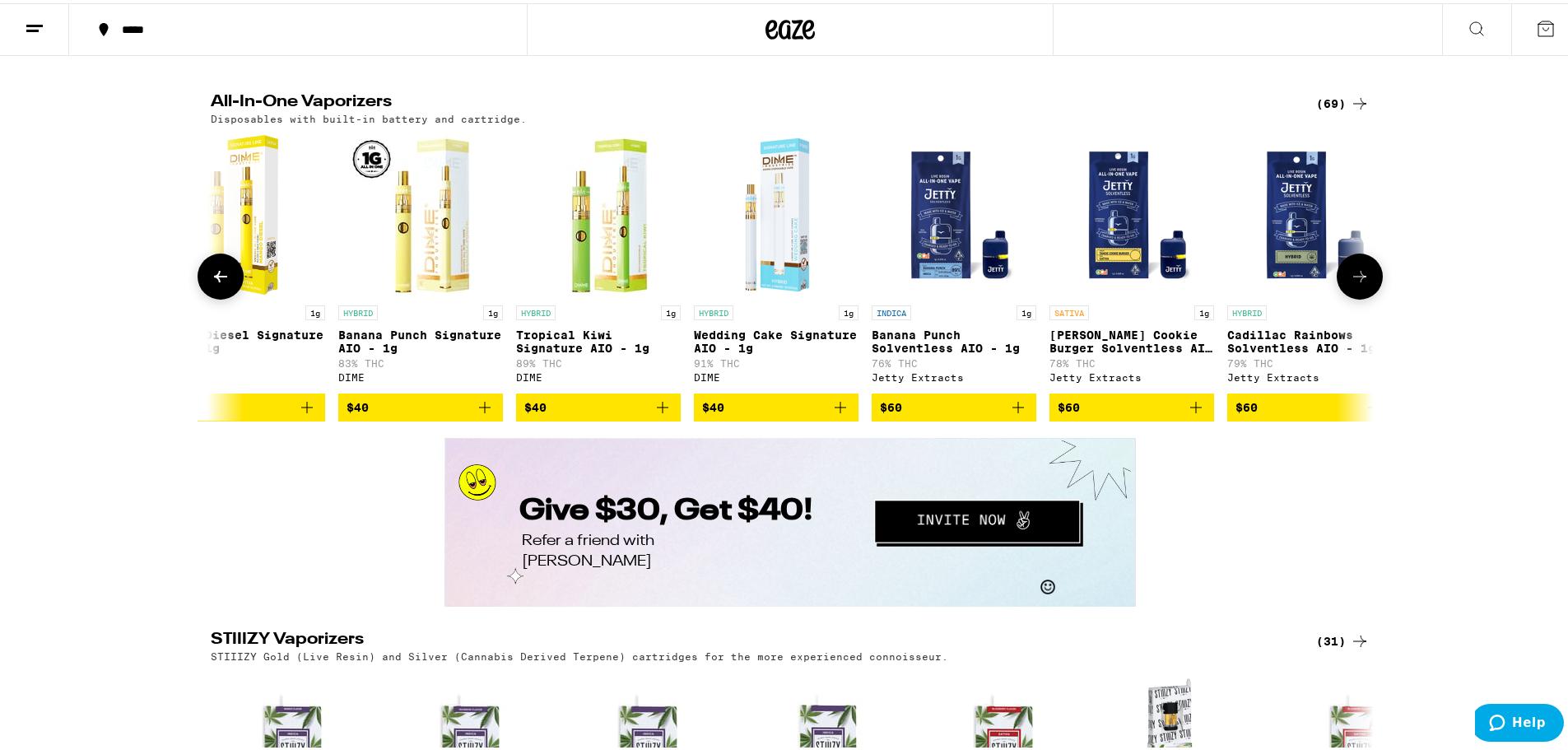
scroll to position [0, 11111]
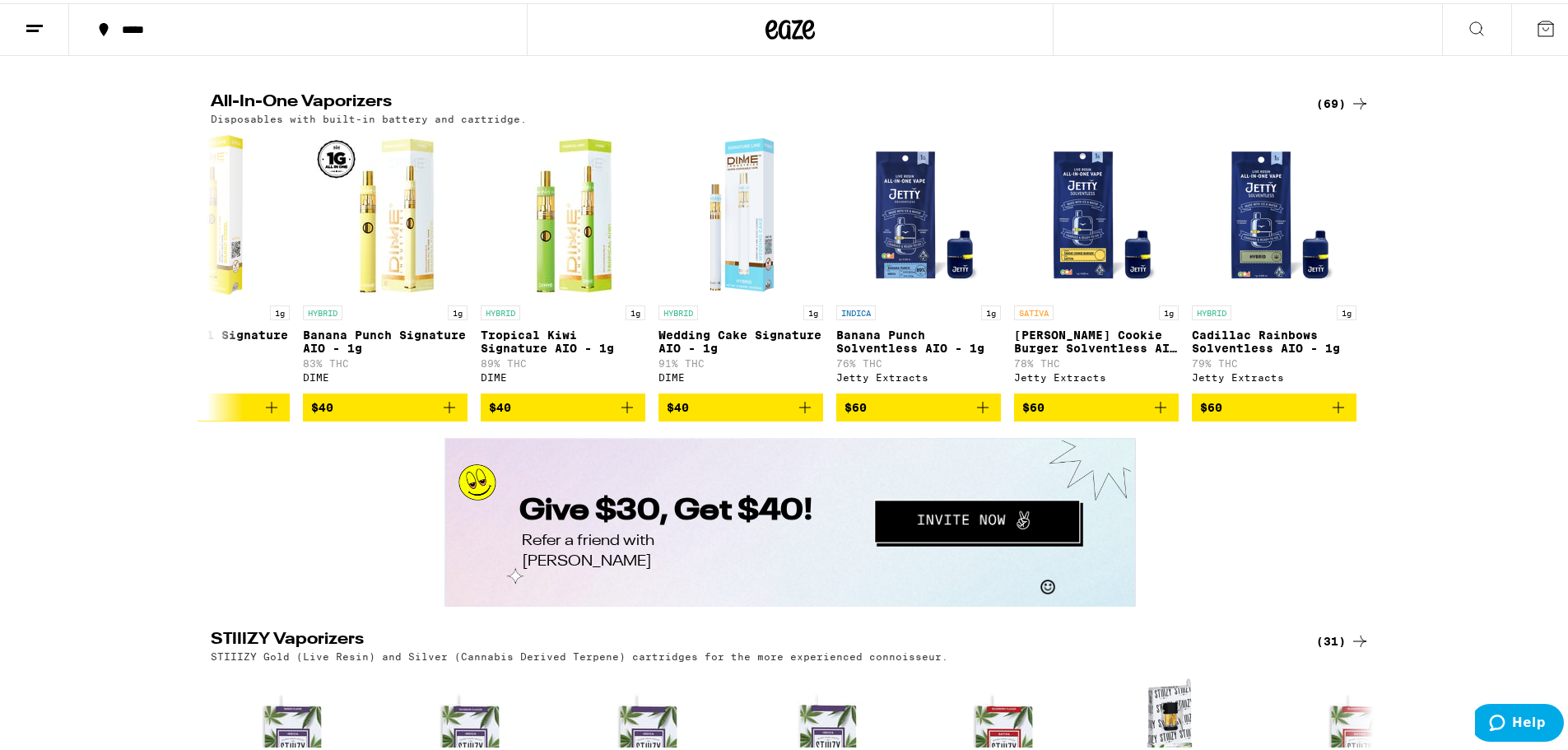
click at [1351, 111] on icon at bounding box center [1360, 100] width 20 height 20
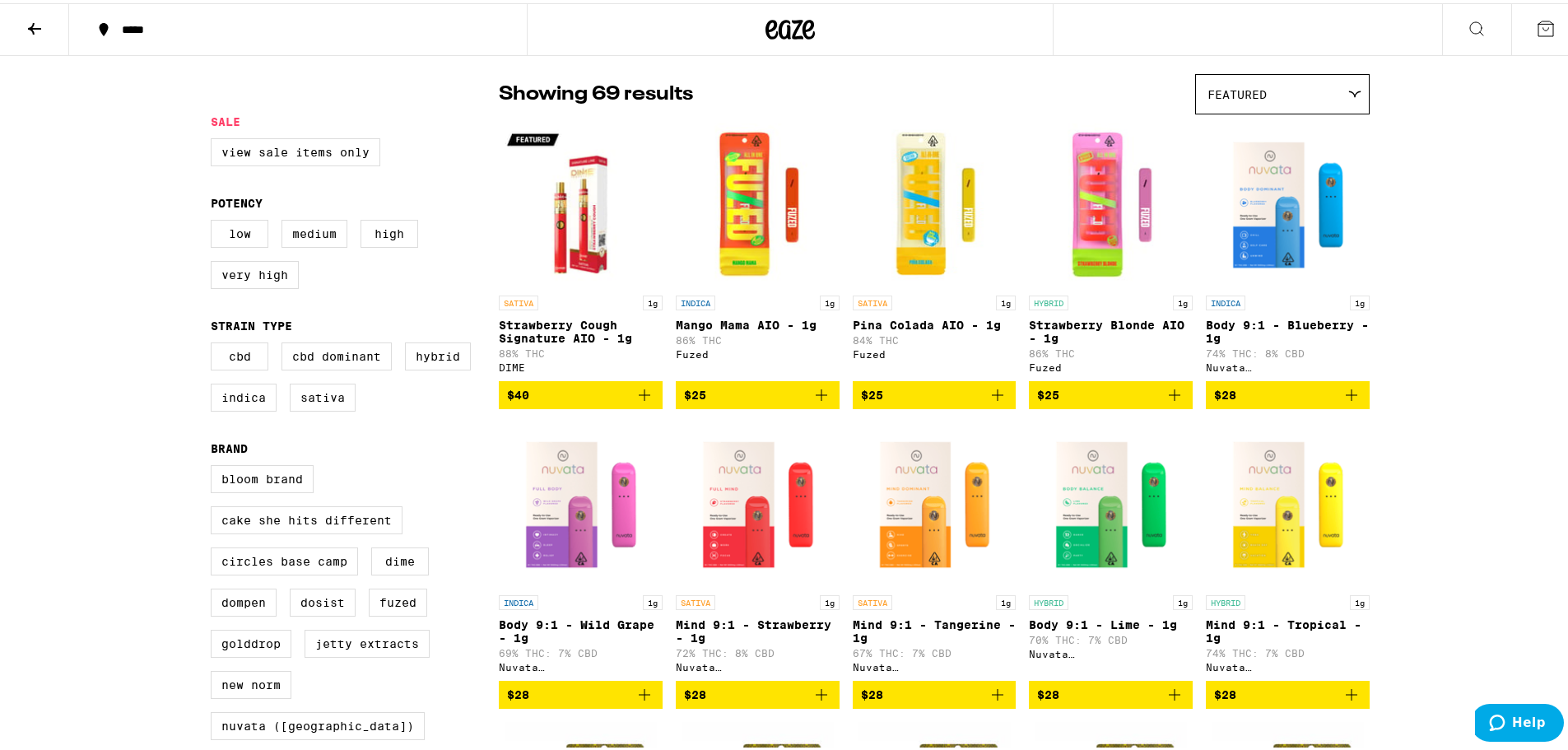
scroll to position [119, 0]
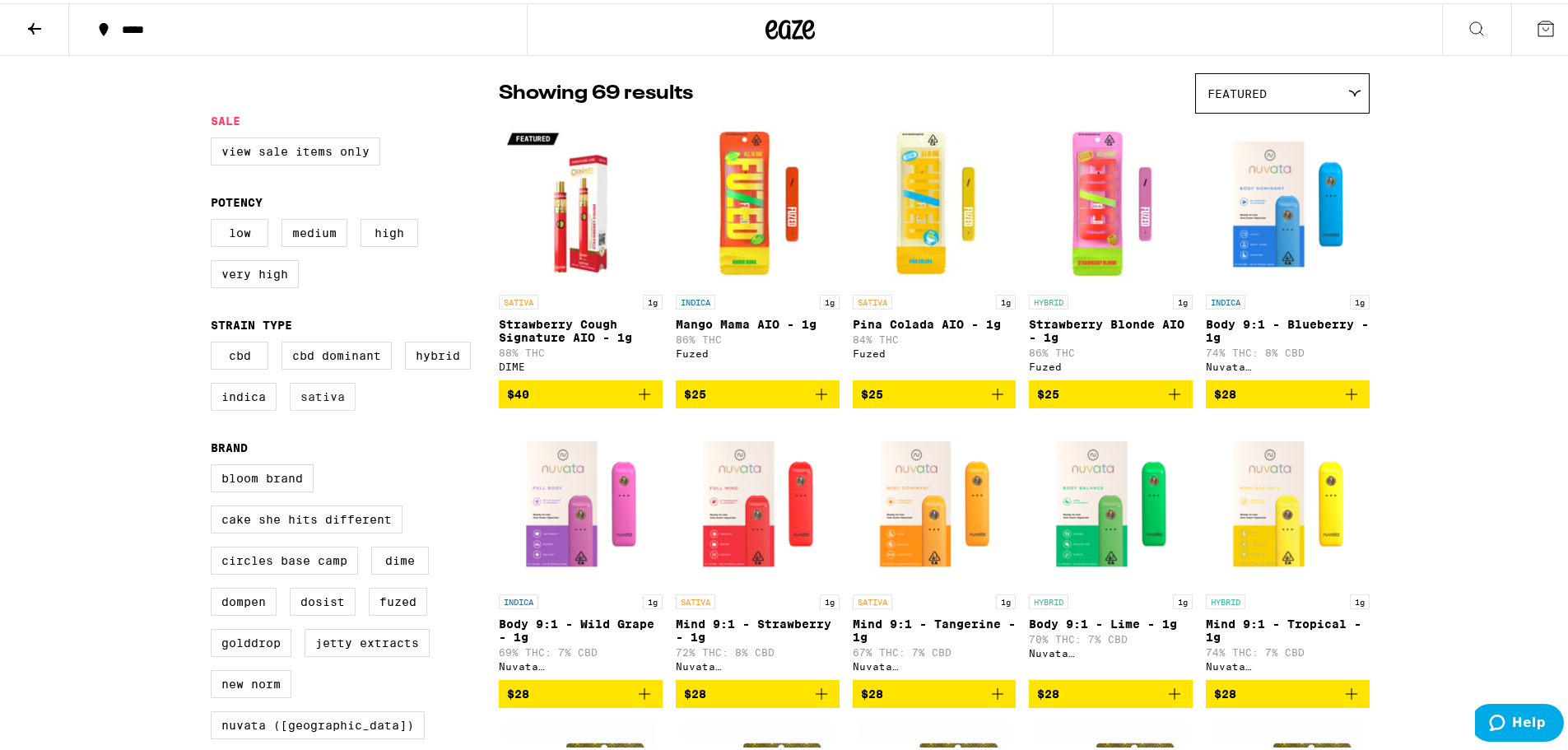
click at [309, 408] on label "Sativa" at bounding box center [322, 394] width 66 height 28
click at [215, 342] on input "Sativa" at bounding box center [214, 341] width 1 height 1
checkbox input "true"
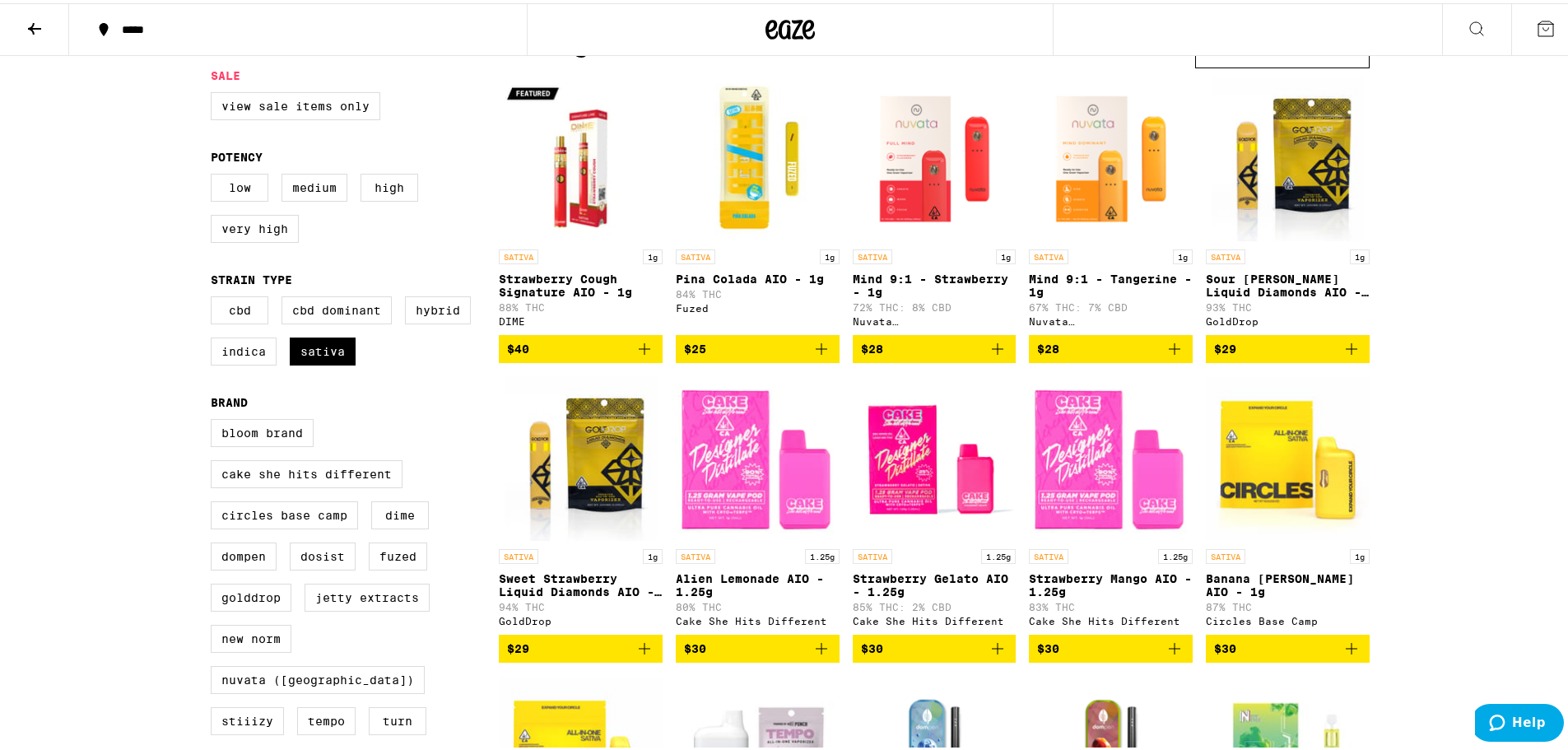
scroll to position [821, 0]
